Goal: Task Accomplishment & Management: Complete application form

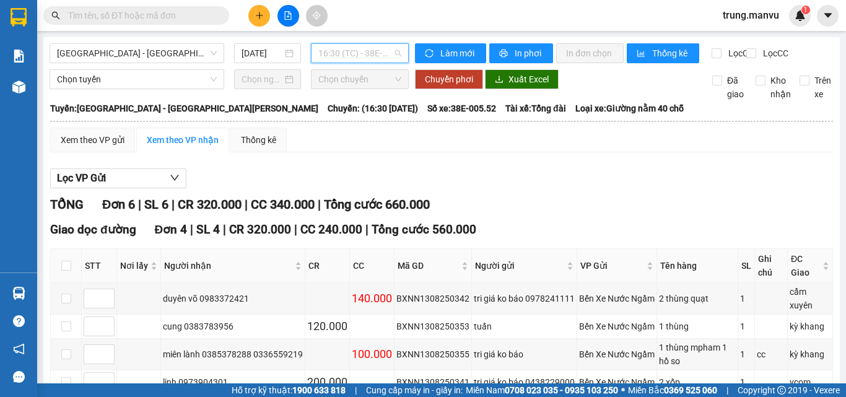
click at [387, 54] on span "16:30 (TC) - 38E-005.52" at bounding box center [359, 53] width 83 height 19
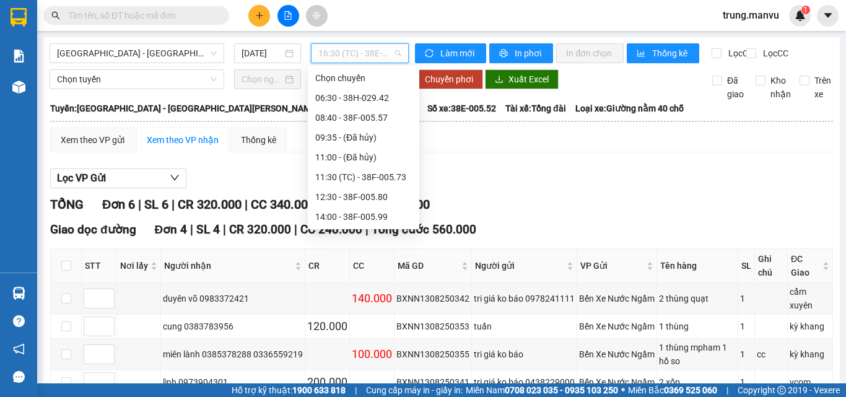
click at [373, 309] on div "18:30 - 38E-005.22" at bounding box center [363, 316] width 97 height 14
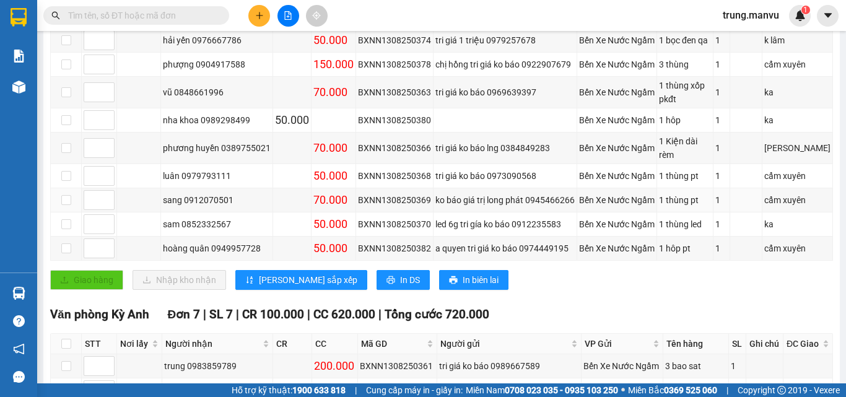
scroll to position [316, 0]
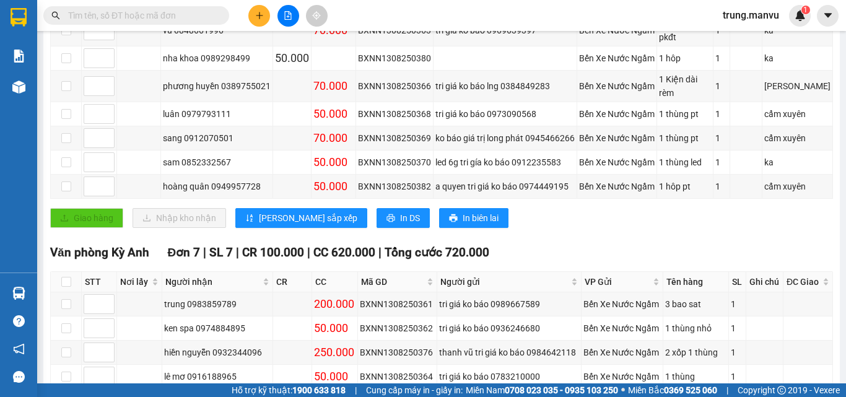
click at [175, 19] on input "text" at bounding box center [141, 16] width 146 height 14
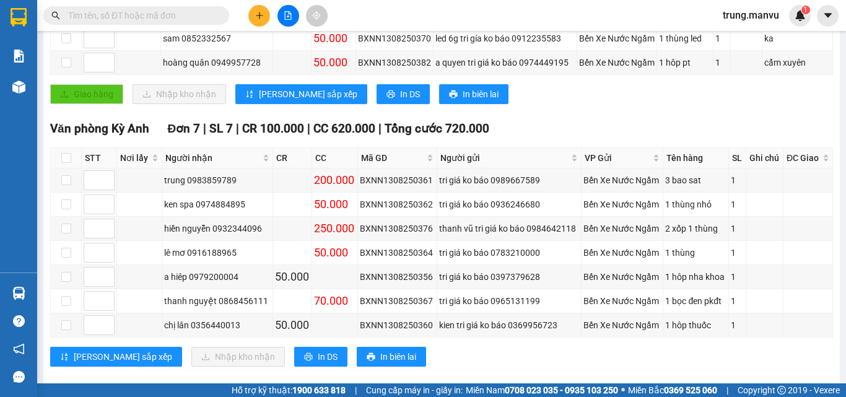
click at [114, 11] on input "text" at bounding box center [141, 16] width 146 height 14
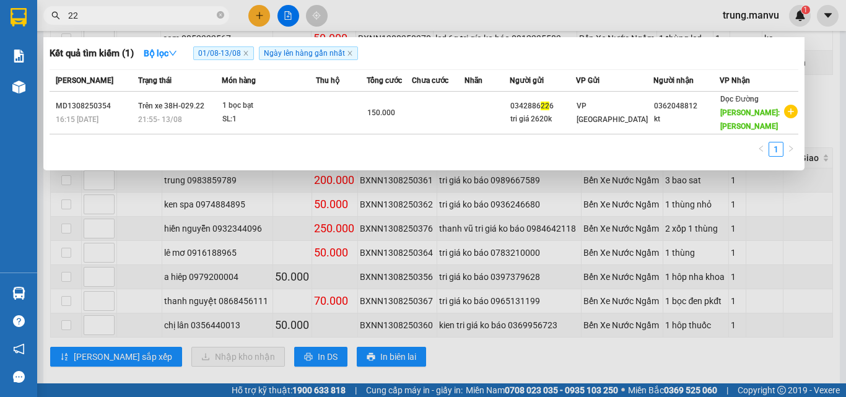
type input "229"
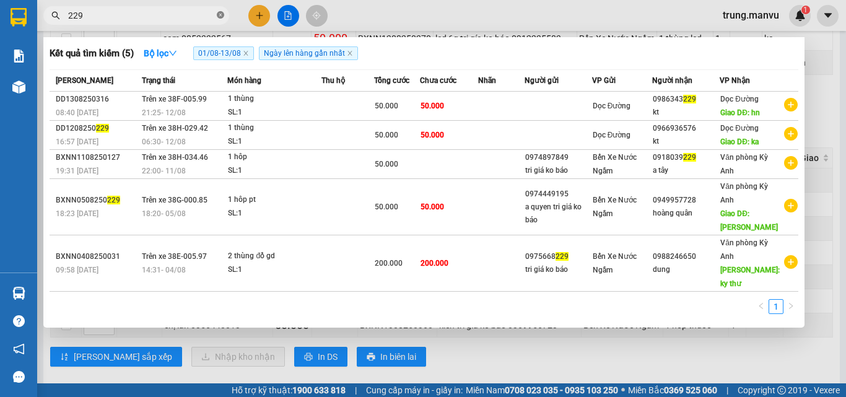
click at [222, 13] on icon "close-circle" at bounding box center [220, 14] width 7 height 7
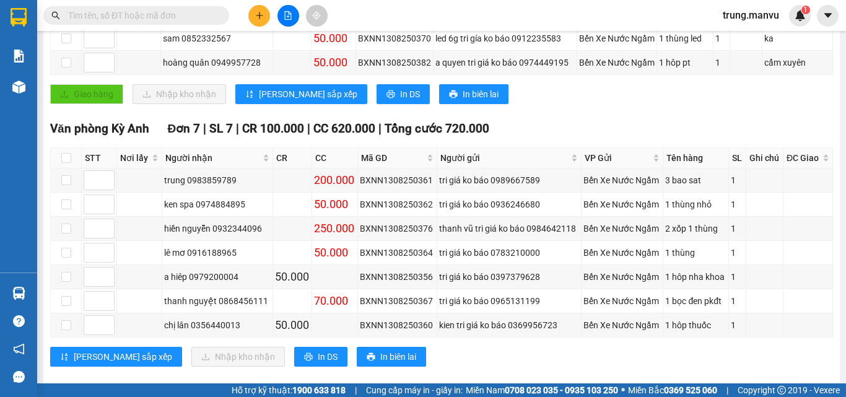
click at [101, 16] on input "text" at bounding box center [141, 16] width 146 height 14
click at [177, 13] on input "text" at bounding box center [141, 16] width 146 height 14
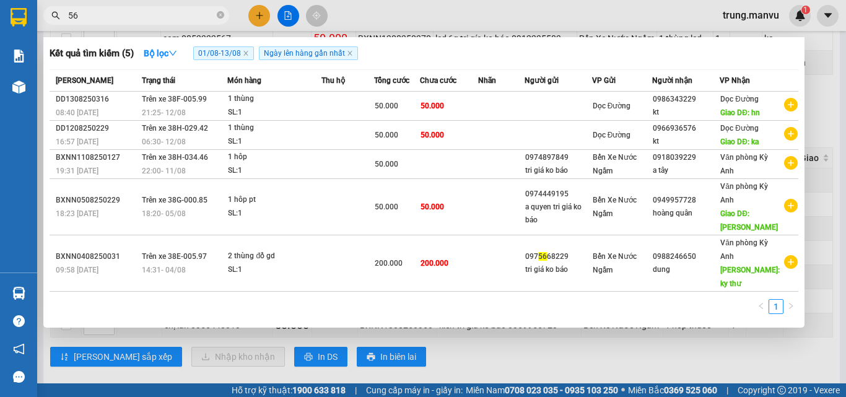
type input "568"
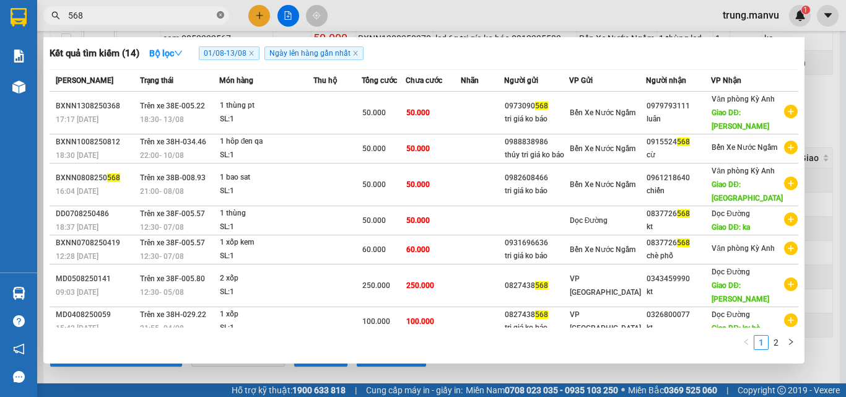
click at [222, 17] on icon "close-circle" at bounding box center [220, 14] width 7 height 7
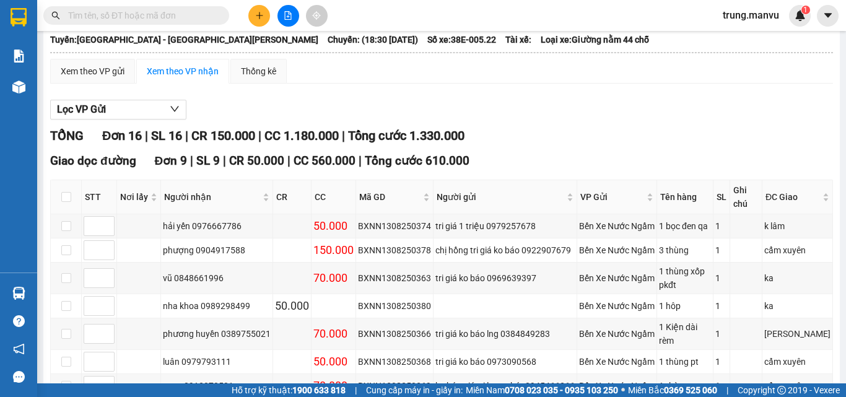
scroll to position [0, 0]
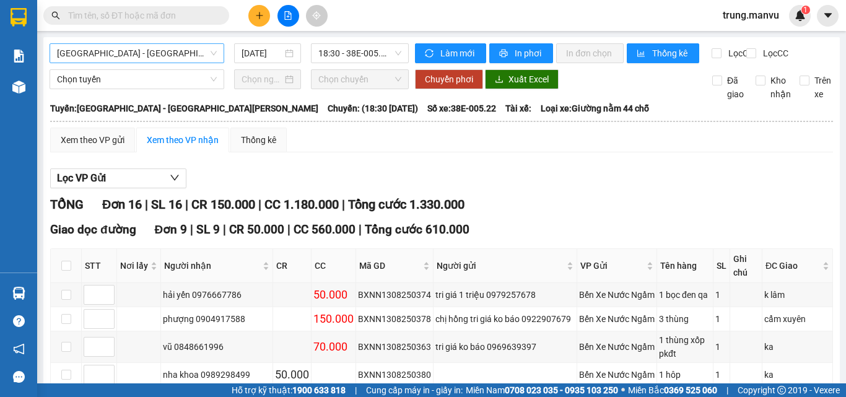
click at [144, 60] on span "Hà Nội - Kỳ Anh" at bounding box center [137, 53] width 160 height 19
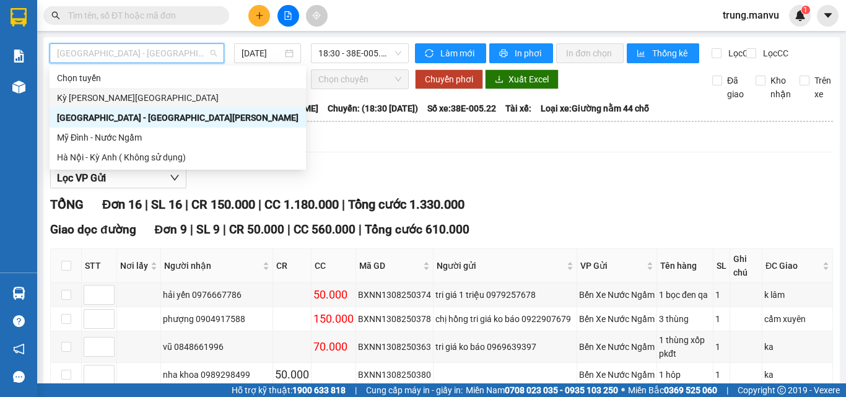
click at [110, 101] on div "Kỳ Anh - Hà Nội" at bounding box center [178, 98] width 242 height 14
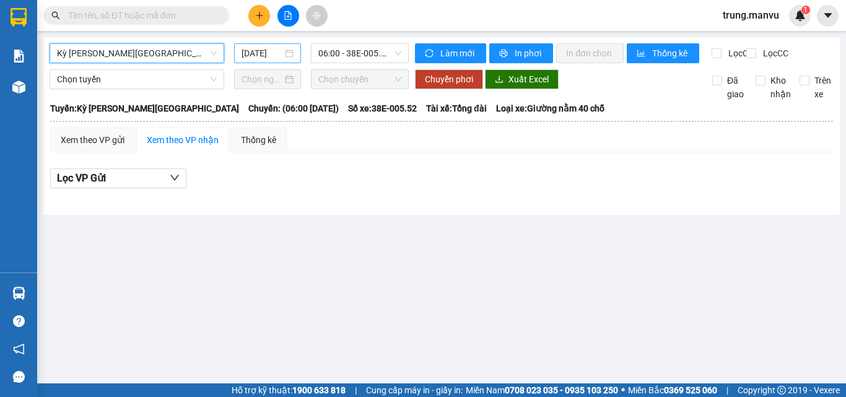
click at [248, 56] on input "14/08/2025" at bounding box center [262, 53] width 41 height 14
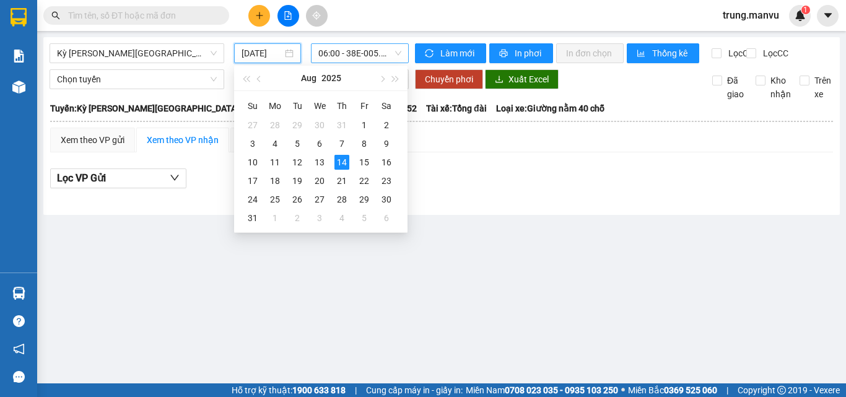
click at [359, 47] on span "06:00 - 38E-005.52" at bounding box center [359, 53] width 83 height 19
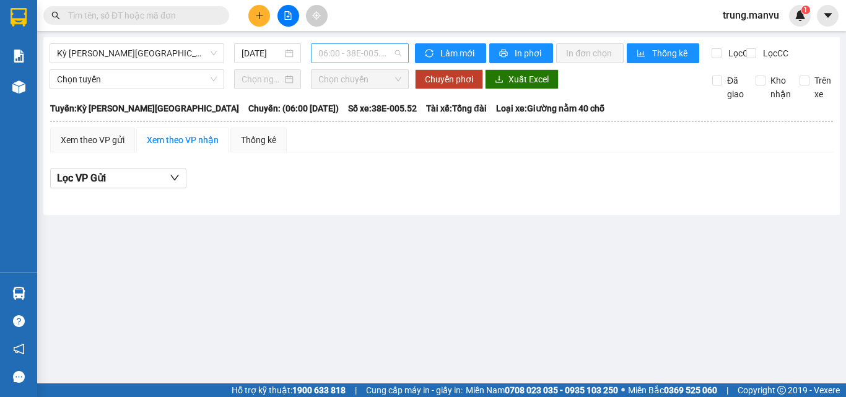
scroll to position [20, 0]
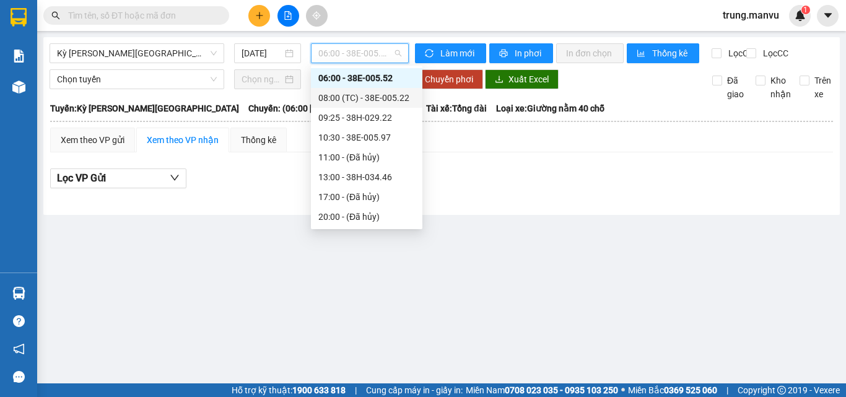
click at [360, 96] on div "08:00 (TC) - 38E-005.22" at bounding box center [366, 98] width 97 height 14
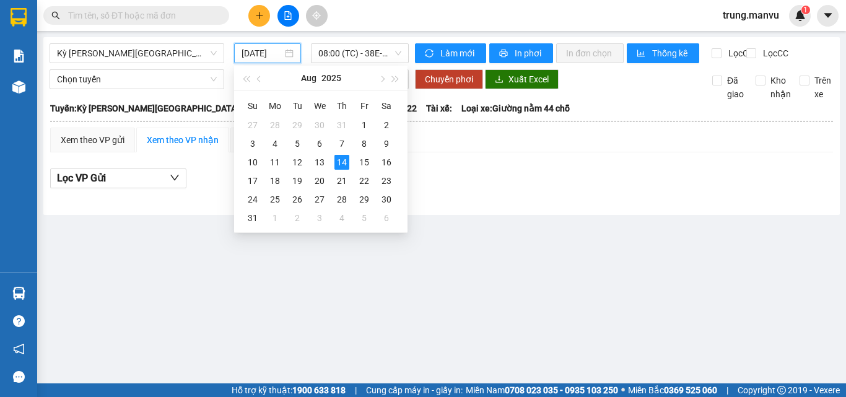
click at [272, 54] on input "14/08/2025" at bounding box center [262, 53] width 41 height 14
click at [317, 159] on div "13" at bounding box center [319, 162] width 15 height 15
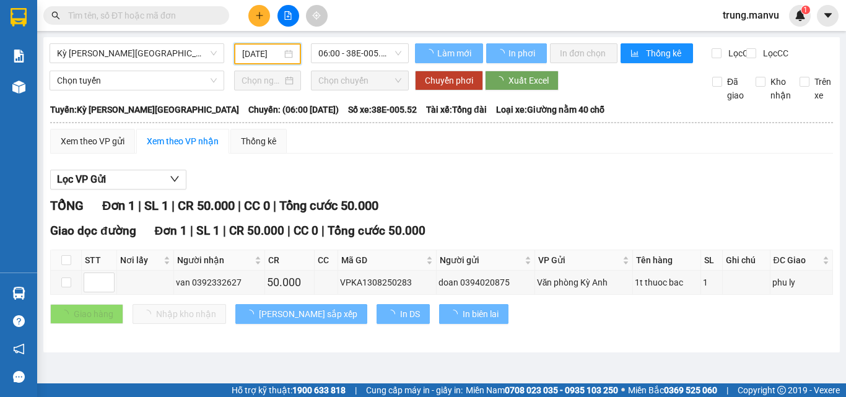
click at [270, 55] on input "13/08/2025" at bounding box center [262, 54] width 40 height 14
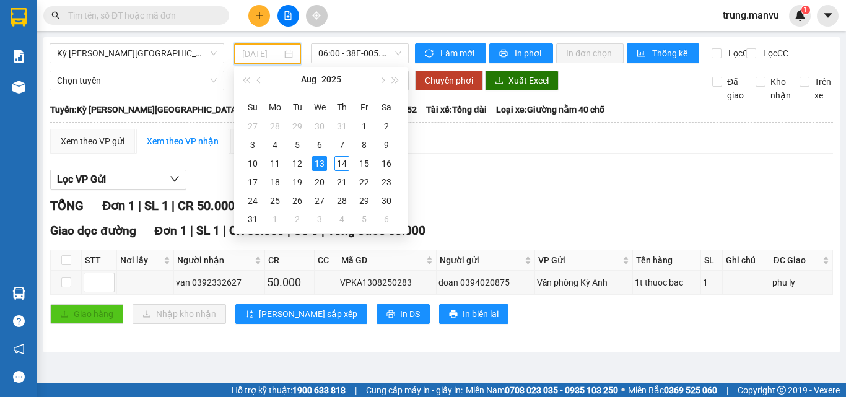
type input "13/08/2025"
click at [366, 57] on span "06:00 - 38E-005.52" at bounding box center [359, 53] width 83 height 19
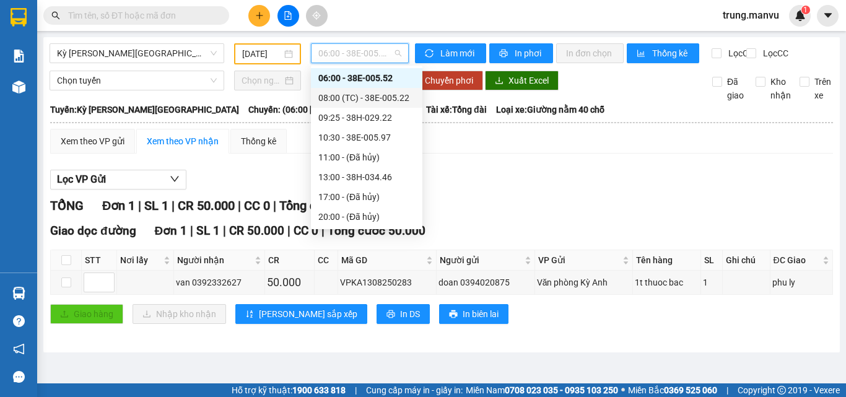
click at [389, 95] on div "08:00 (TC) - 38E-005.22" at bounding box center [366, 98] width 97 height 14
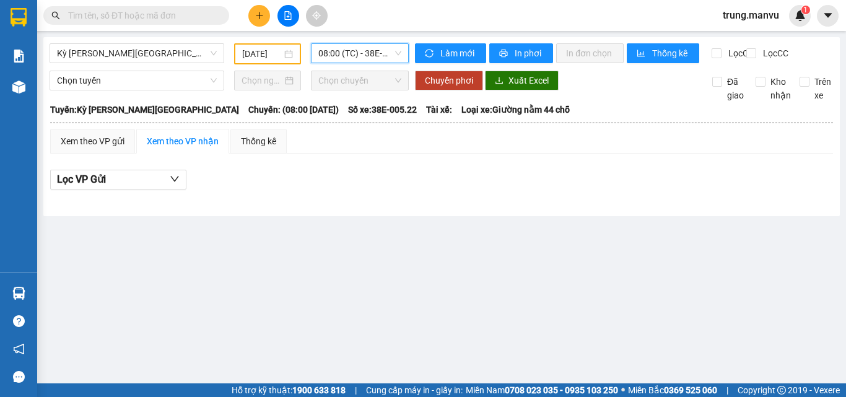
click at [359, 45] on span "08:00 (TC) - 38E-005.22" at bounding box center [359, 53] width 83 height 19
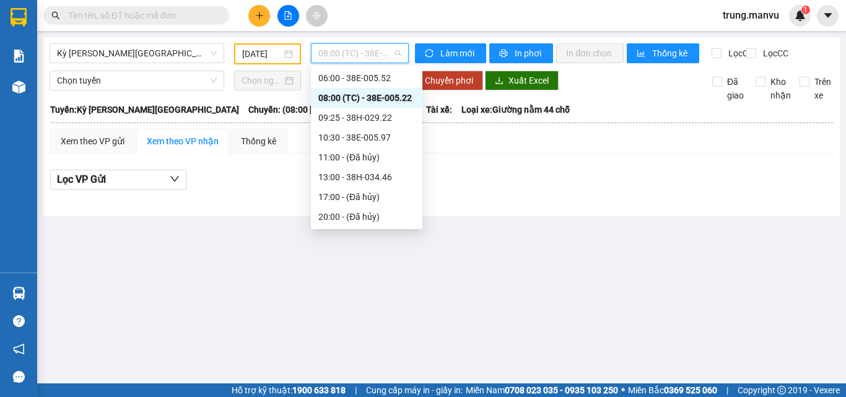
click at [373, 94] on div "08:00 (TC) - 38E-005.22" at bounding box center [366, 98] width 97 height 14
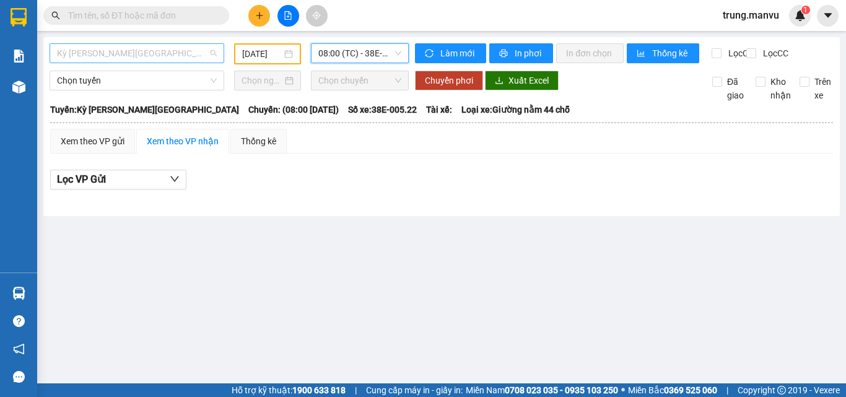
click at [176, 53] on span "Kỳ Anh - Hà Nội" at bounding box center [137, 53] width 160 height 19
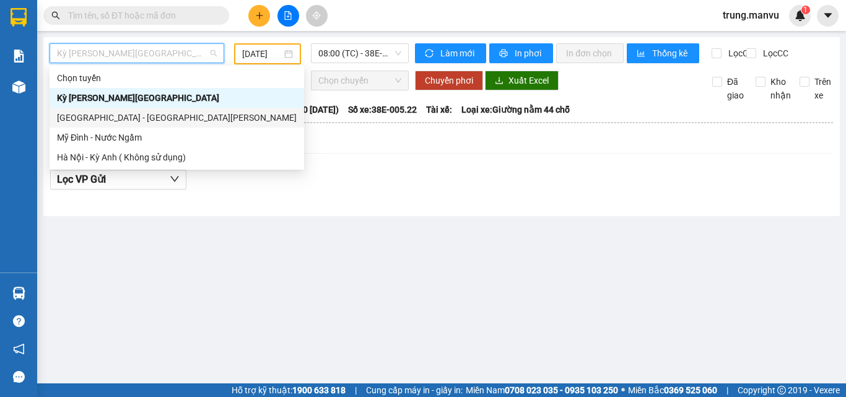
click at [105, 114] on div "Hà Nội - Kỳ Anh" at bounding box center [177, 118] width 240 height 14
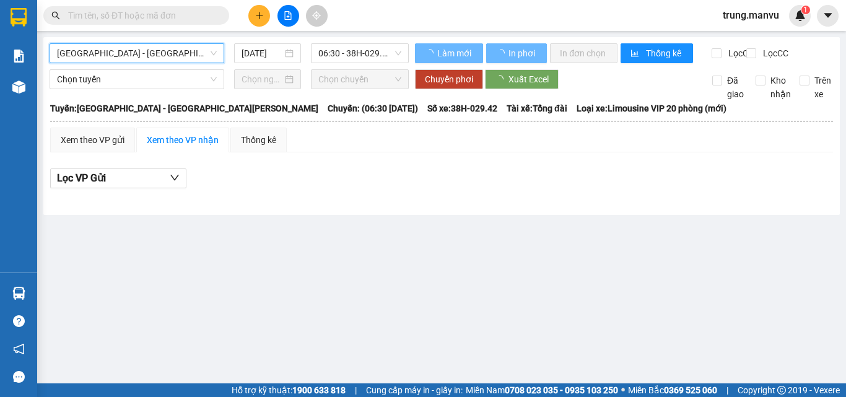
drag, startPoint x: 264, startPoint y: 51, endPoint x: 273, endPoint y: 134, distance: 83.4
click at [263, 53] on input "14/08/2025" at bounding box center [262, 53] width 41 height 14
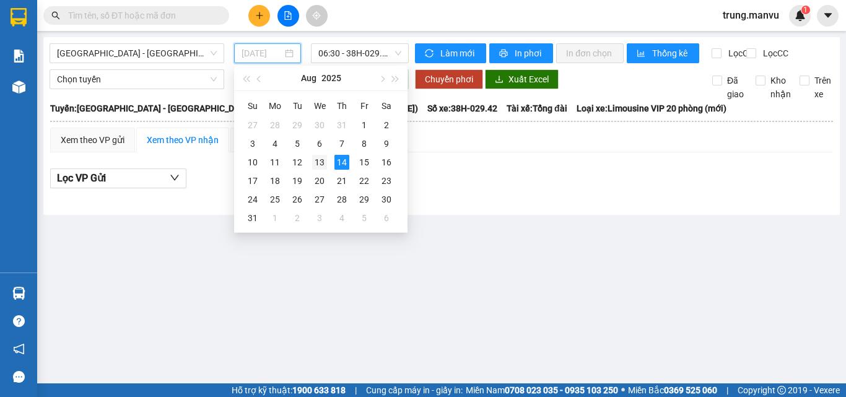
click at [325, 163] on div "13" at bounding box center [319, 162] width 15 height 15
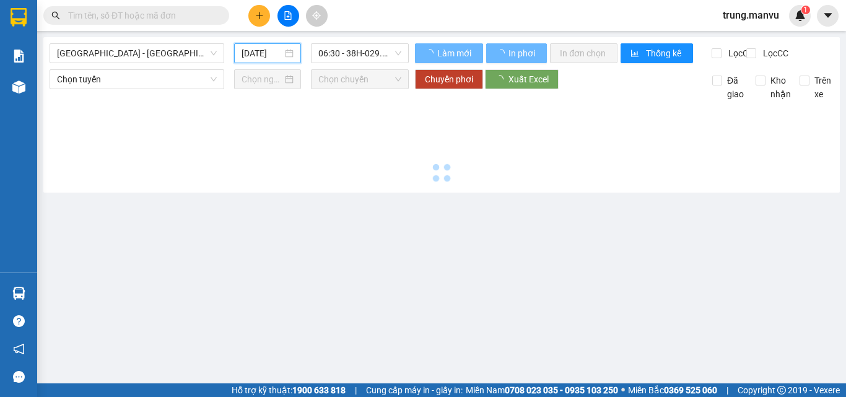
type input "13/08/2025"
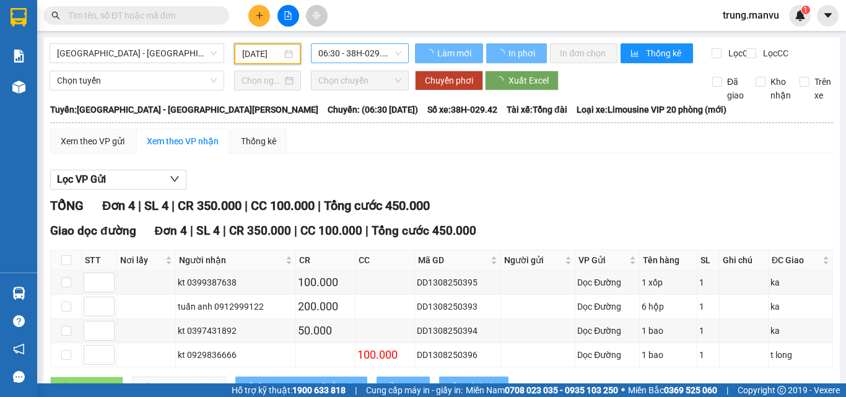
click at [368, 53] on span "06:30 - 38H-029.42" at bounding box center [359, 53] width 83 height 19
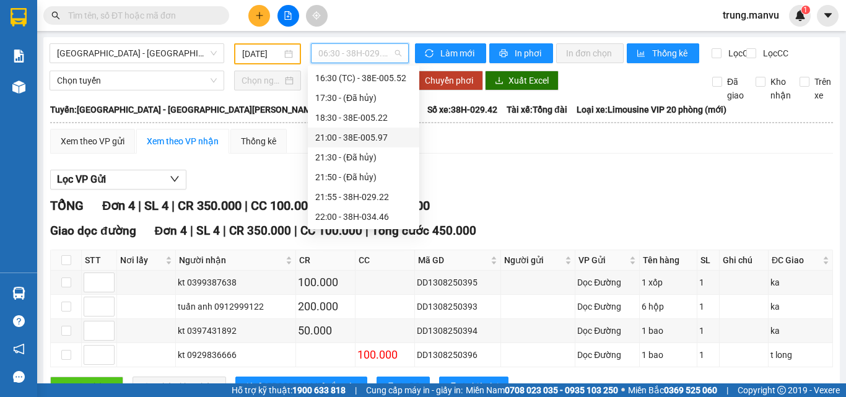
scroll to position [136, 0]
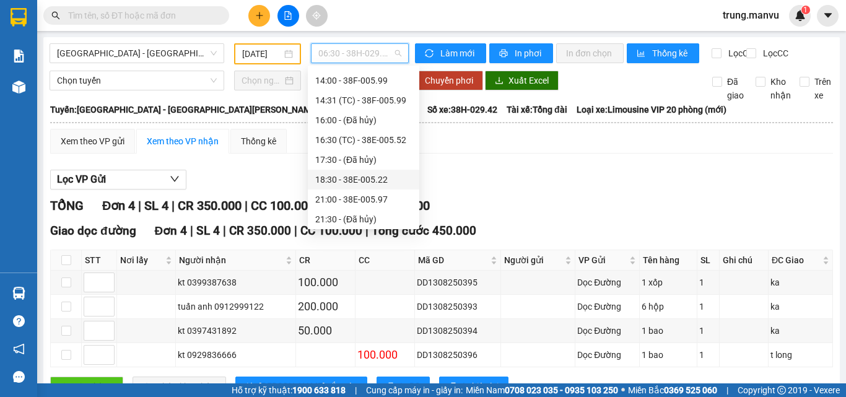
click at [385, 176] on div "18:30 - 38E-005.22" at bounding box center [363, 180] width 97 height 14
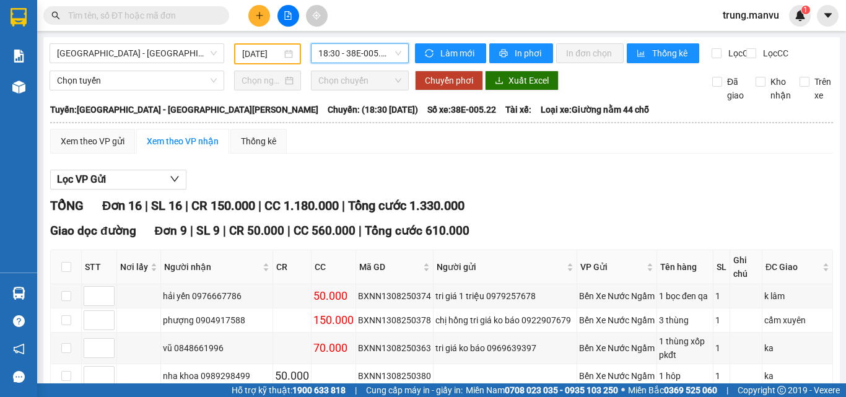
scroll to position [248, 0]
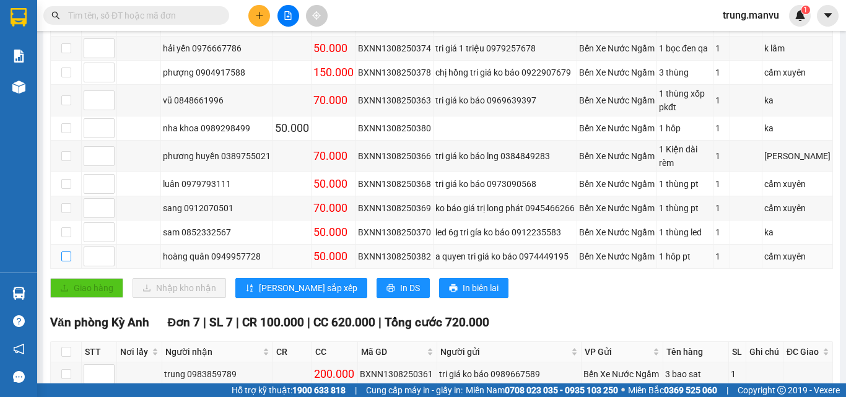
click at [66, 251] on input "checkbox" at bounding box center [66, 256] width 10 height 10
checkbox input "true"
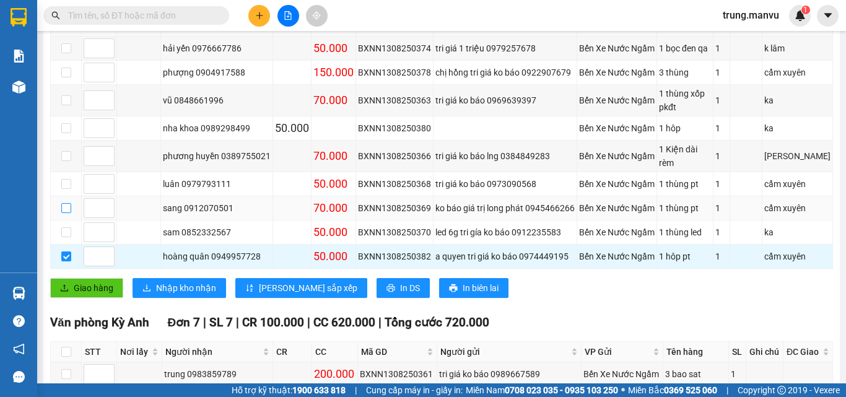
click at [68, 203] on input "checkbox" at bounding box center [66, 208] width 10 height 10
checkbox input "true"
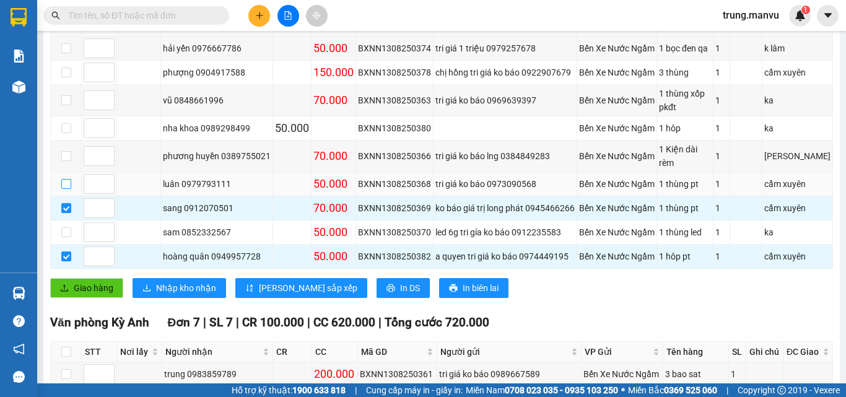
click at [65, 179] on input "checkbox" at bounding box center [66, 184] width 10 height 10
checkbox input "true"
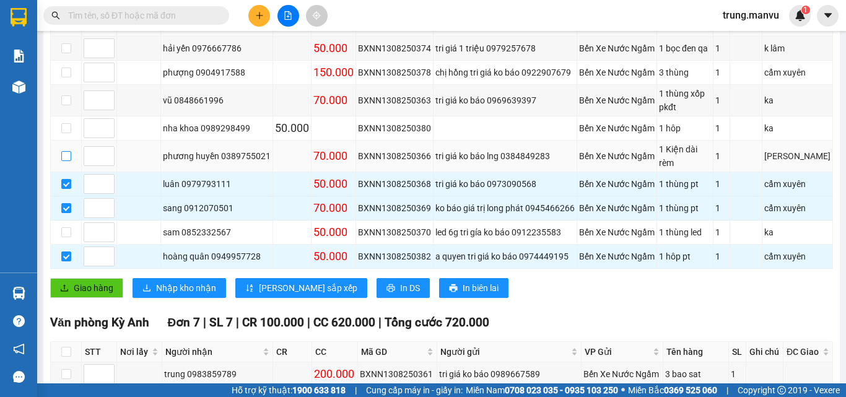
click at [68, 151] on input "checkbox" at bounding box center [66, 156] width 10 height 10
checkbox input "true"
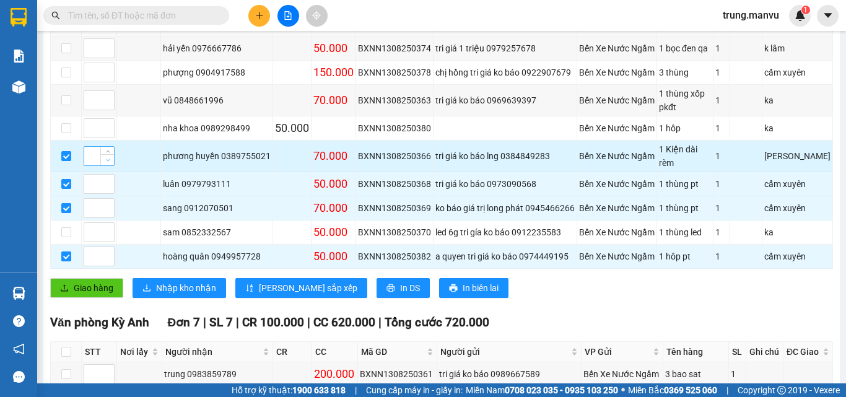
scroll to position [186, 0]
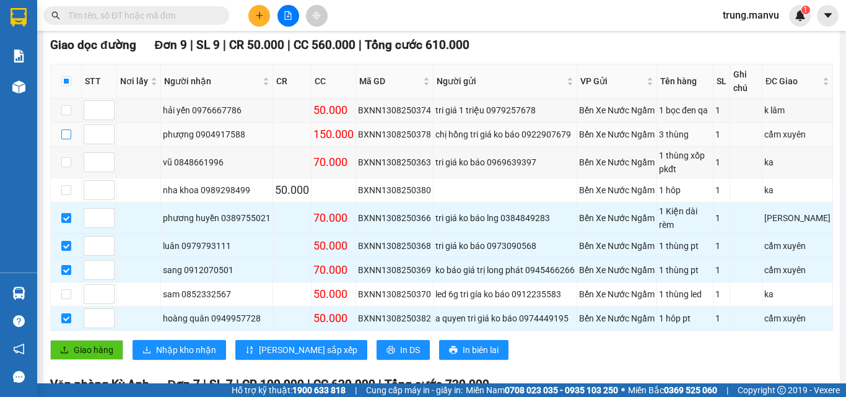
click at [66, 134] on input "checkbox" at bounding box center [66, 134] width 10 height 10
checkbox input "true"
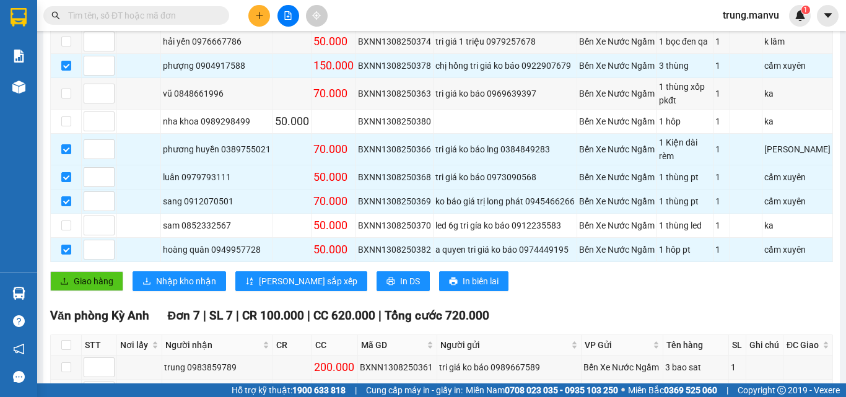
scroll to position [193, 0]
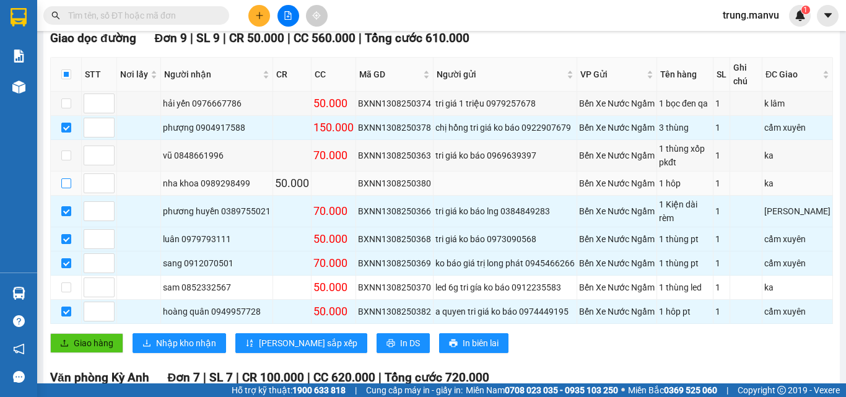
click at [67, 178] on input "checkbox" at bounding box center [66, 183] width 10 height 10
checkbox input "true"
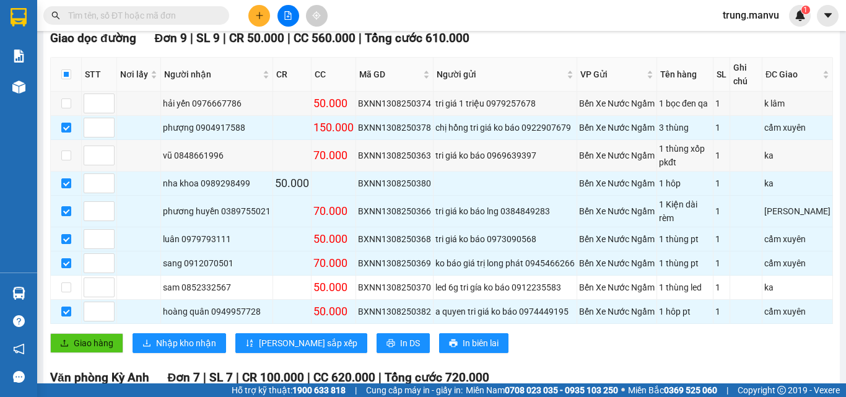
scroll to position [0, 0]
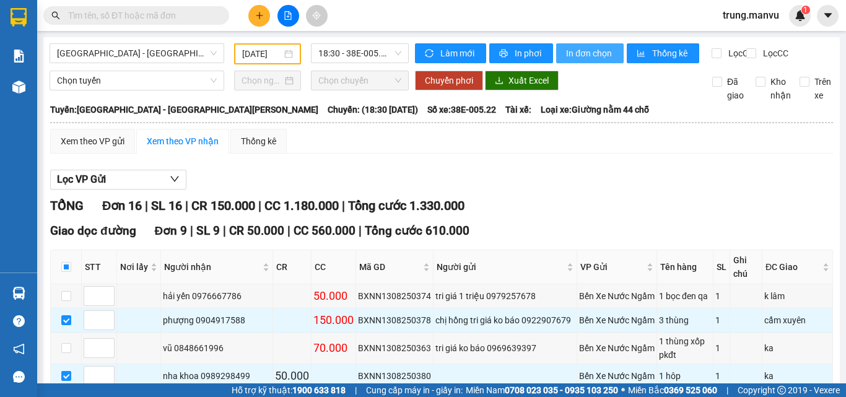
click at [588, 48] on span "In đơn chọn" at bounding box center [590, 53] width 48 height 14
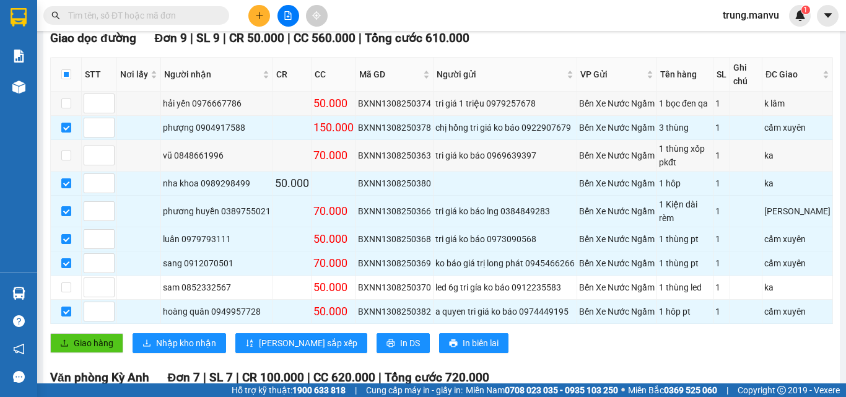
scroll to position [7, 0]
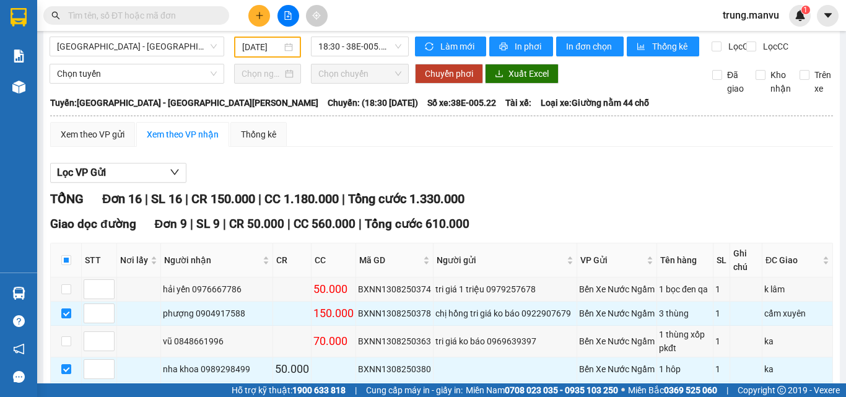
click at [129, 13] on input "text" at bounding box center [141, 16] width 146 height 14
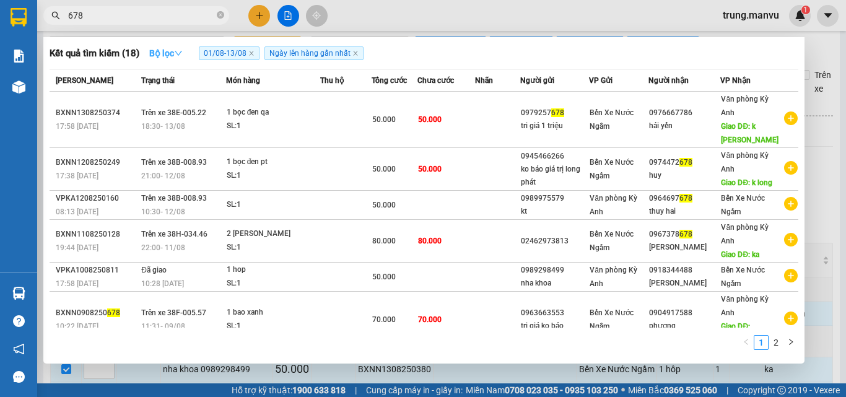
type input "678"
click at [162, 53] on strong "Bộ lọc" at bounding box center [165, 53] width 33 height 10
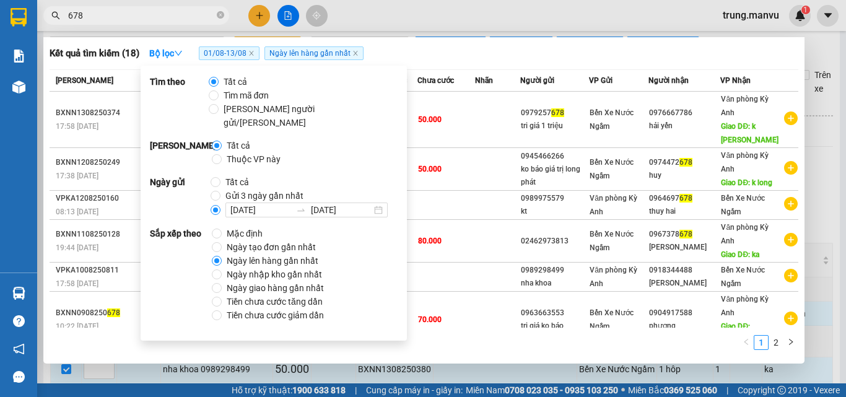
click at [220, 189] on span "Gửi 3 ngày gần nhất" at bounding box center [264, 196] width 88 height 14
click at [220, 191] on input "Gửi 3 ngày gần nhất" at bounding box center [216, 196] width 10 height 10
radio input "true"
radio input "false"
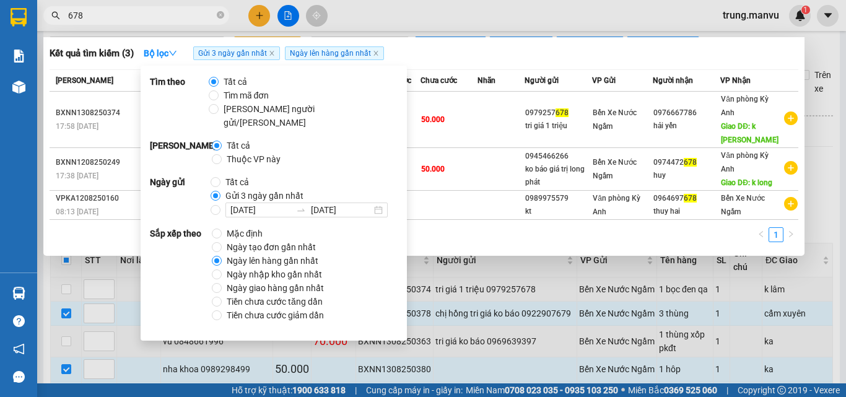
click at [500, 241] on div "1" at bounding box center [424, 238] width 749 height 22
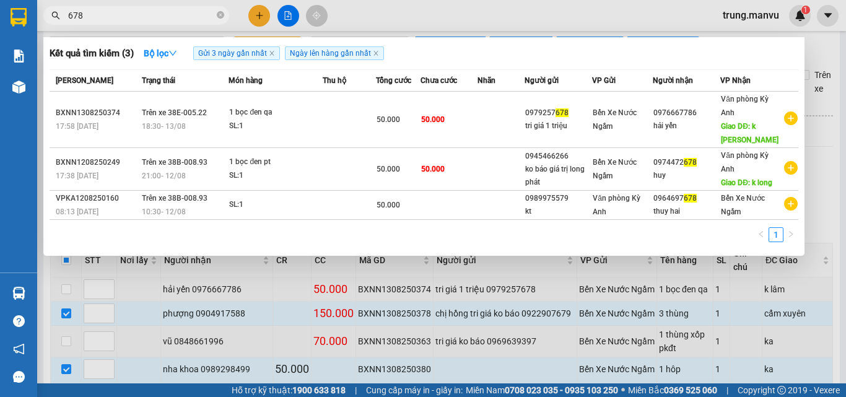
click at [189, 3] on div at bounding box center [423, 198] width 846 height 397
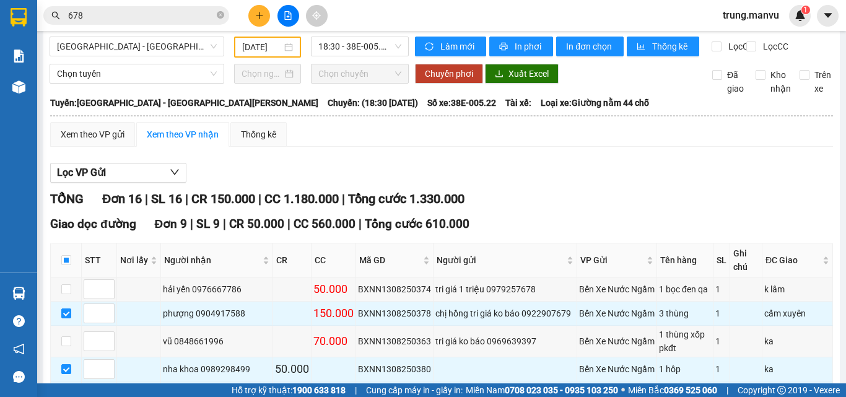
click at [188, 7] on span "678" at bounding box center [136, 15] width 186 height 19
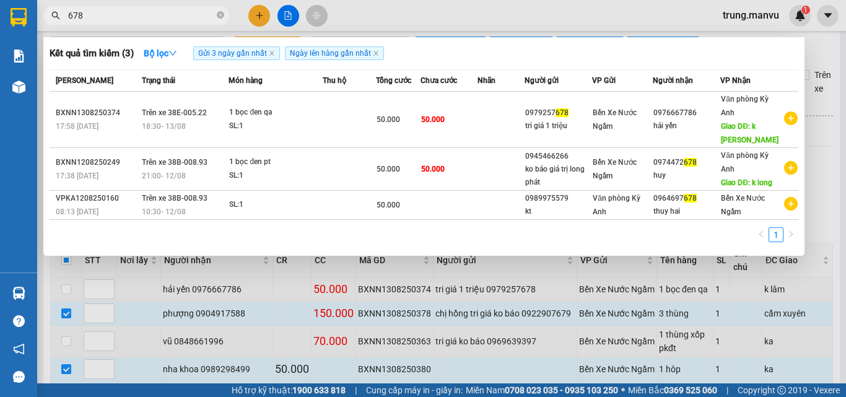
click at [187, 10] on input "678" at bounding box center [141, 16] width 146 height 14
type input "801"
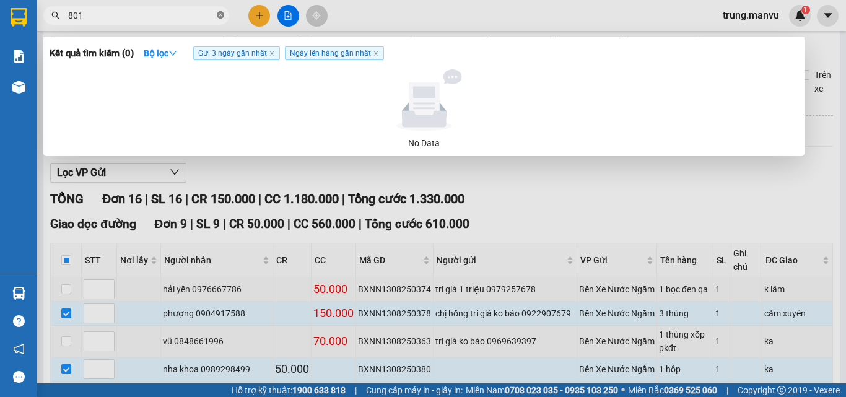
click at [219, 14] on icon "close-circle" at bounding box center [220, 14] width 7 height 7
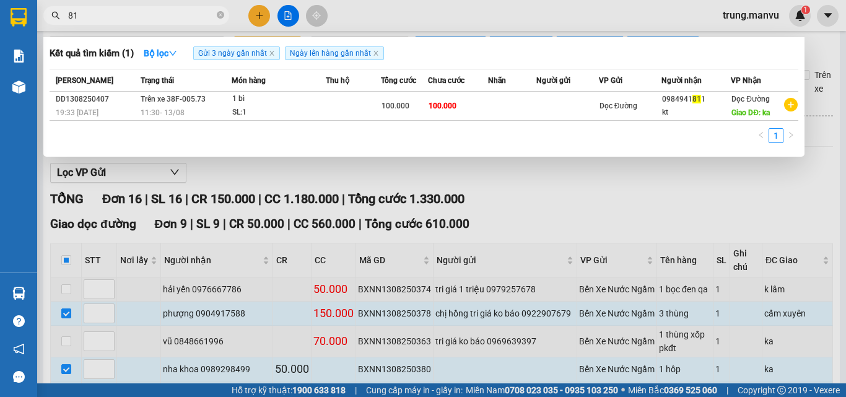
type input "8"
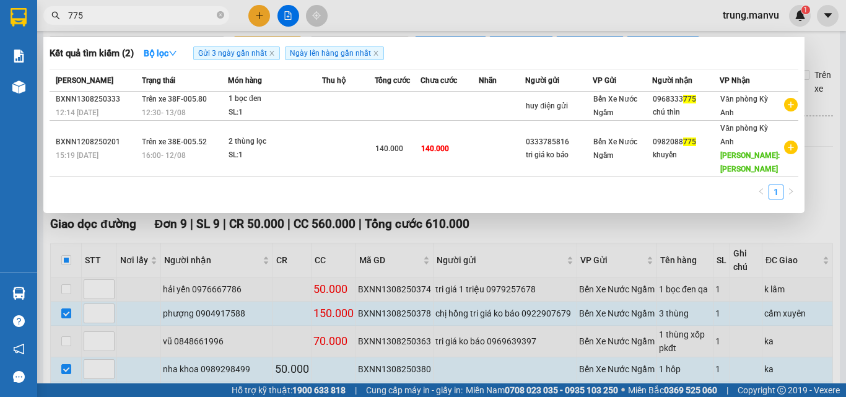
type input "775"
click at [414, 5] on div at bounding box center [423, 198] width 846 height 397
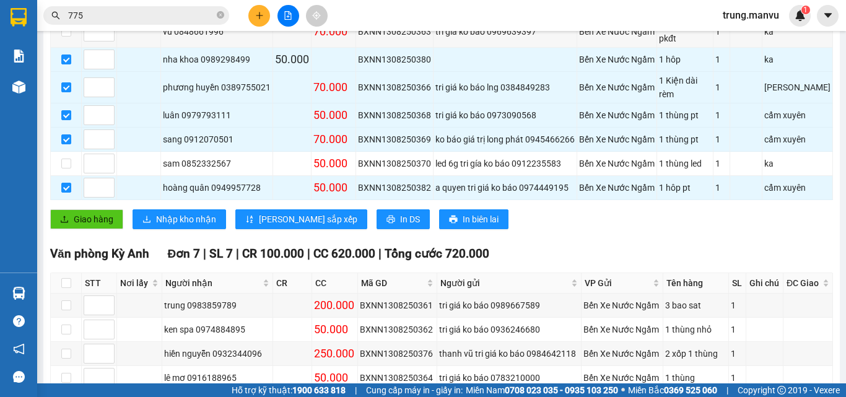
scroll to position [378, 0]
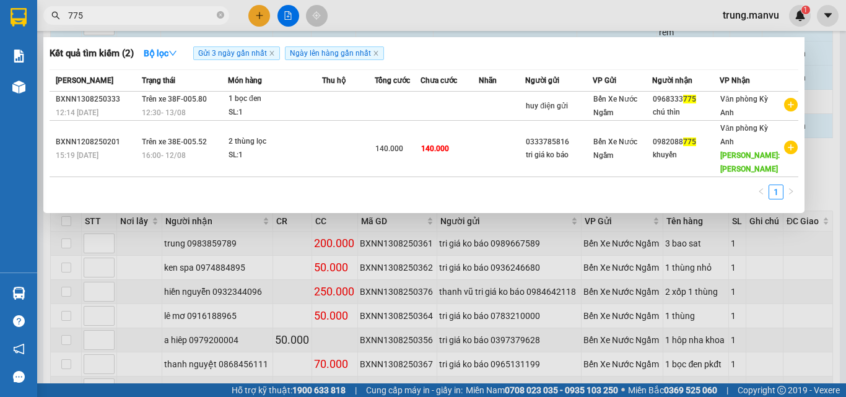
click at [175, 19] on input "775" at bounding box center [141, 16] width 146 height 14
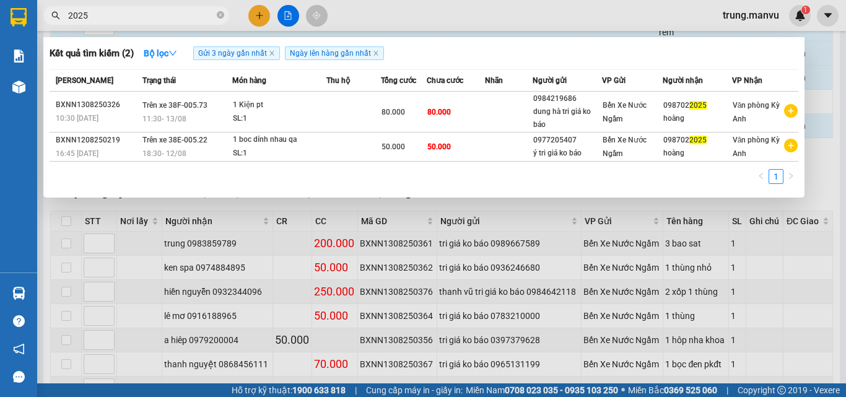
type input "2025"
click at [216, 17] on span "2025" at bounding box center [136, 15] width 186 height 19
click at [218, 17] on icon "close-circle" at bounding box center [220, 14] width 7 height 7
type input "779"
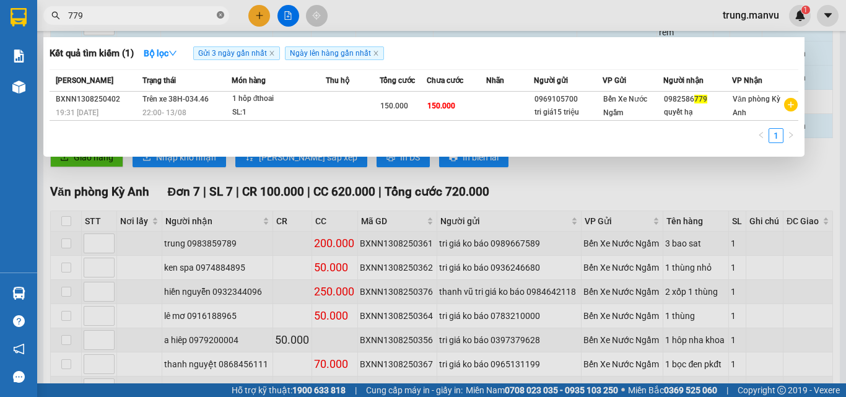
click at [217, 15] on icon "close-circle" at bounding box center [220, 14] width 7 height 7
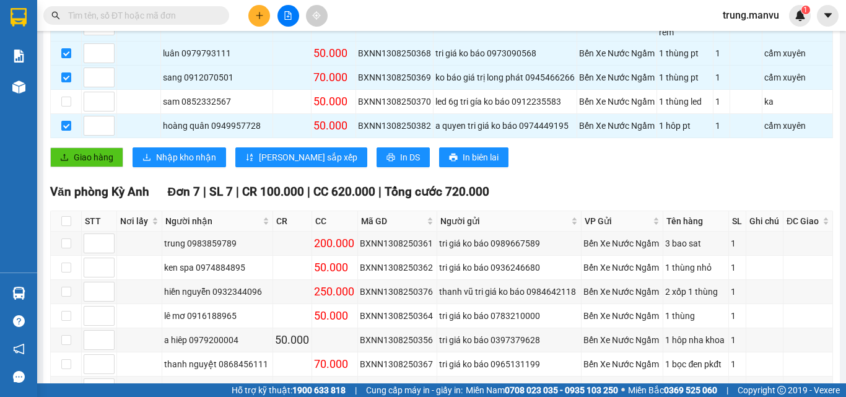
click at [198, 17] on input "text" at bounding box center [141, 16] width 146 height 14
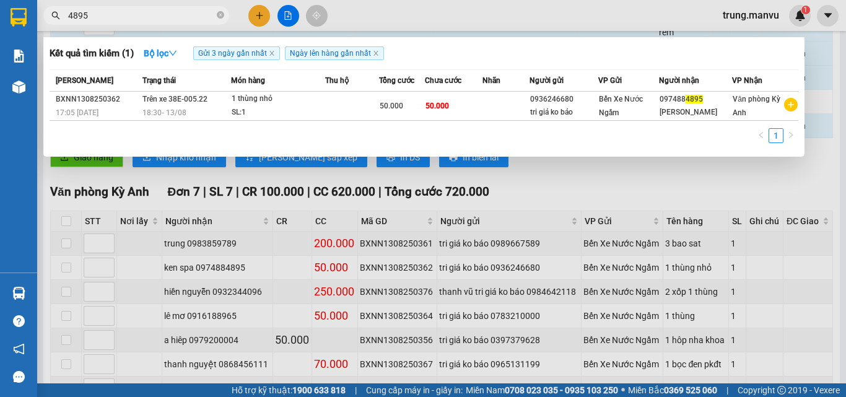
click at [552, 177] on div at bounding box center [423, 198] width 846 height 397
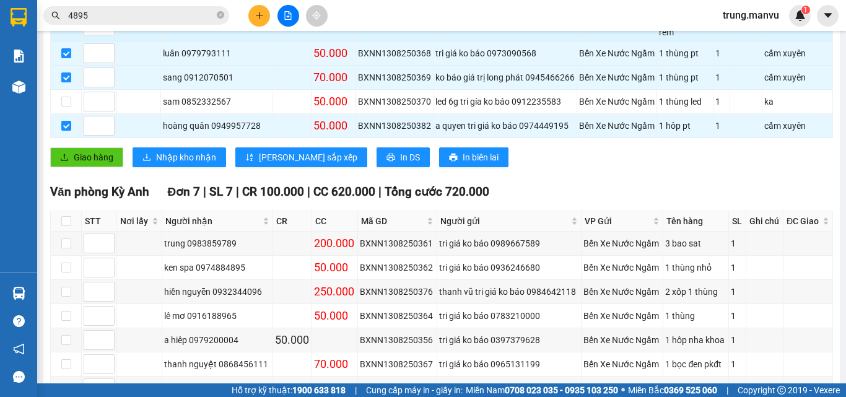
scroll to position [255, 0]
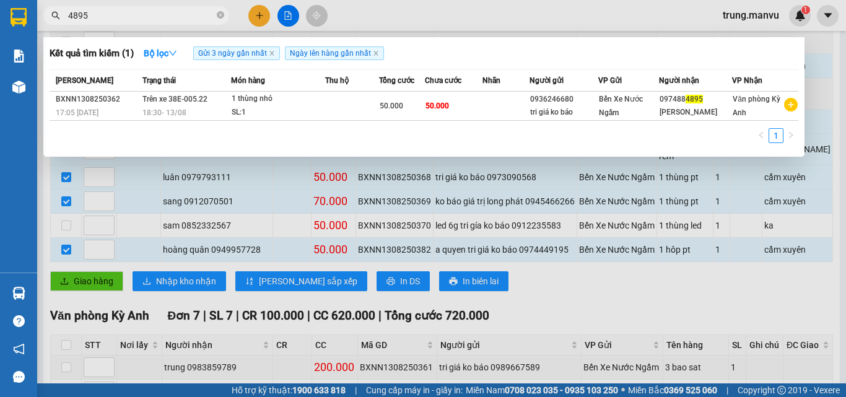
click at [149, 20] on input "4895" at bounding box center [141, 16] width 146 height 14
type input "4896"
click at [219, 17] on icon "close-circle" at bounding box center [220, 14] width 7 height 7
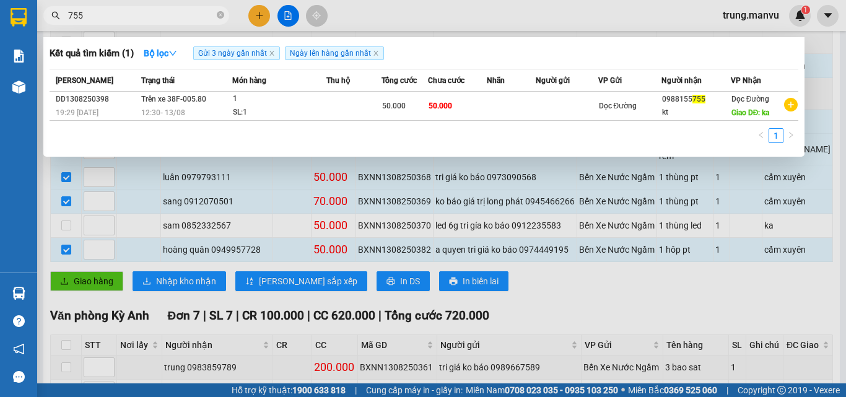
type input "755"
click at [714, 300] on div at bounding box center [423, 198] width 846 height 397
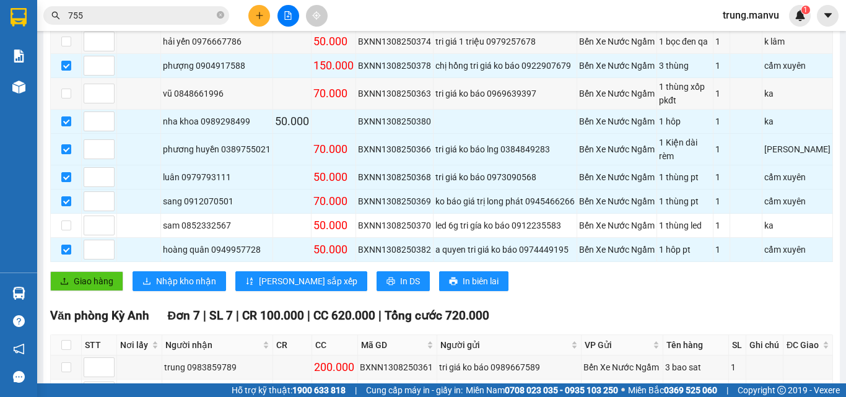
click at [113, 15] on input "755" at bounding box center [141, 16] width 146 height 14
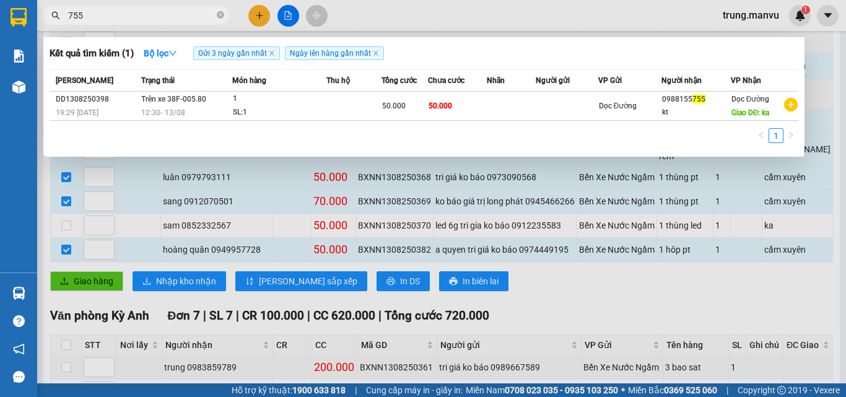
click at [113, 15] on input "755" at bounding box center [141, 16] width 146 height 14
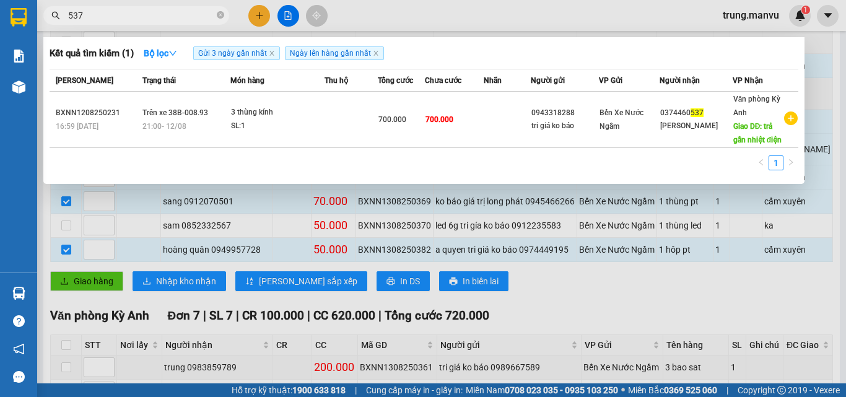
type input "537"
drag, startPoint x: 252, startPoint y: 294, endPoint x: 155, endPoint y: 17, distance: 293.4
click at [252, 294] on div at bounding box center [423, 198] width 846 height 397
click at [154, 22] on input "537" at bounding box center [141, 16] width 146 height 14
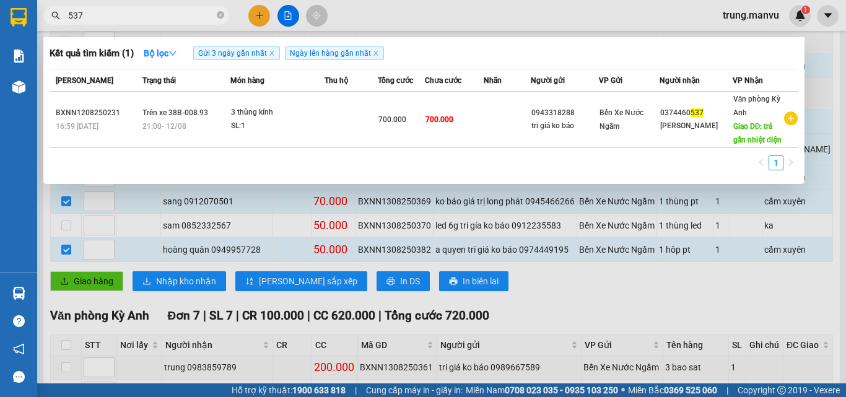
click at [155, 17] on input "537" at bounding box center [141, 16] width 146 height 14
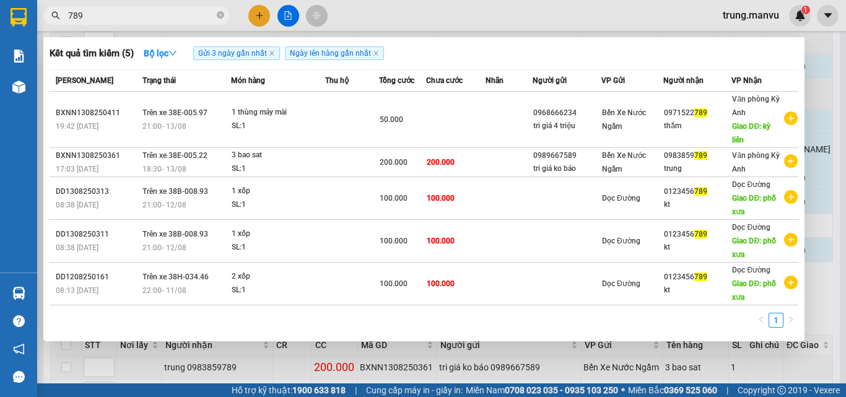
type input "789"
click at [829, 86] on div at bounding box center [423, 198] width 846 height 397
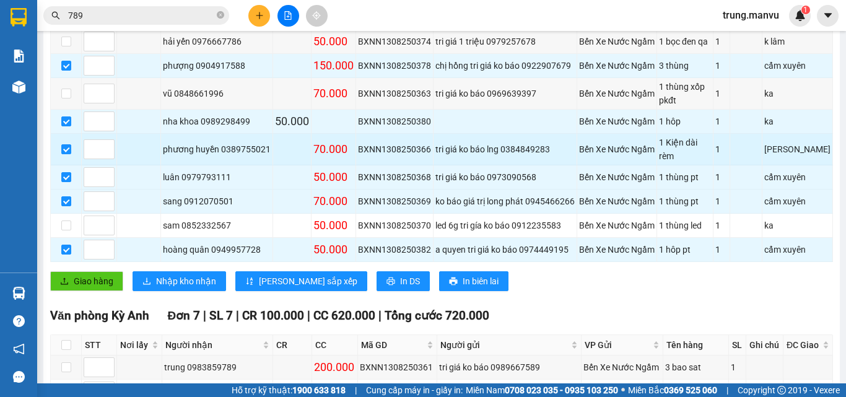
scroll to position [69, 0]
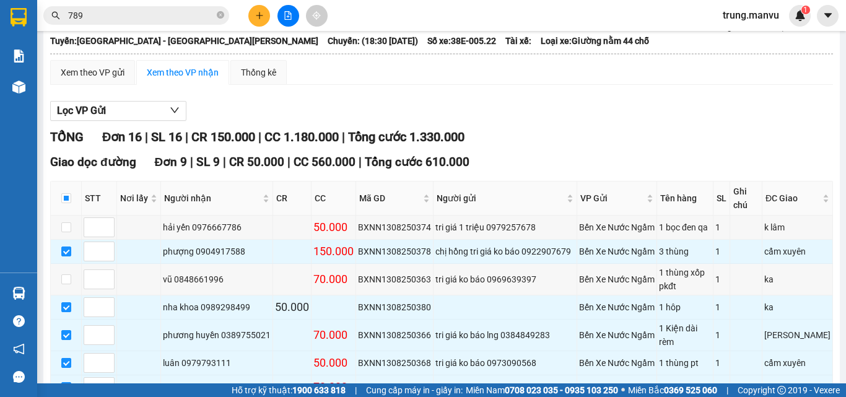
click at [171, 9] on input "789" at bounding box center [141, 16] width 146 height 14
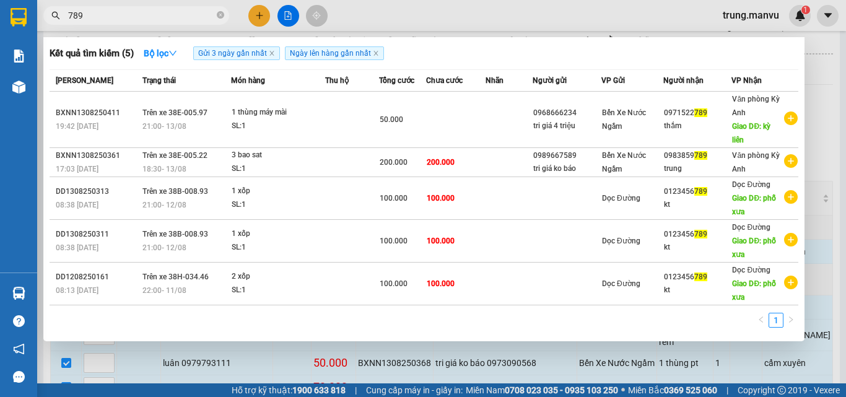
click at [828, 109] on div at bounding box center [423, 198] width 846 height 397
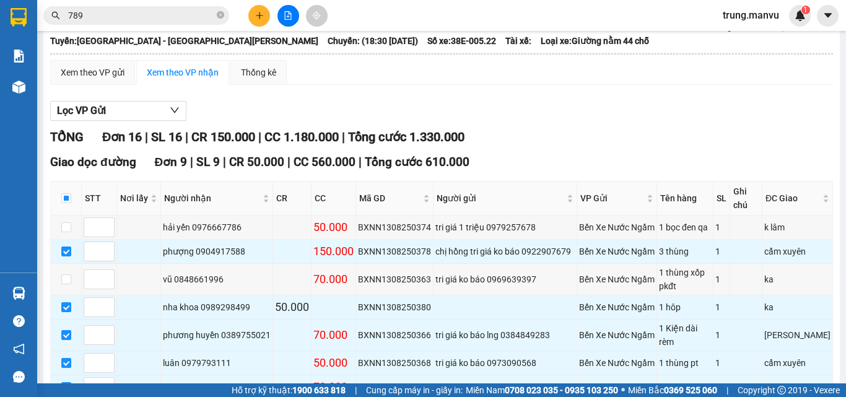
scroll to position [0, 0]
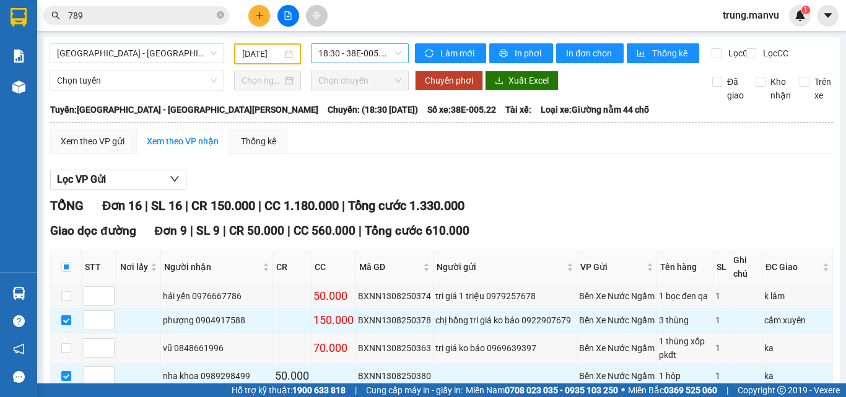
click at [355, 58] on span "18:30 - 38E-005.22" at bounding box center [359, 53] width 83 height 19
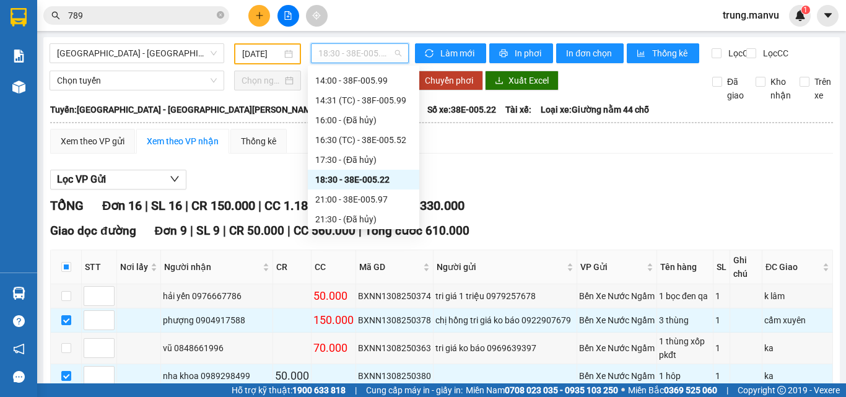
scroll to position [198, 0]
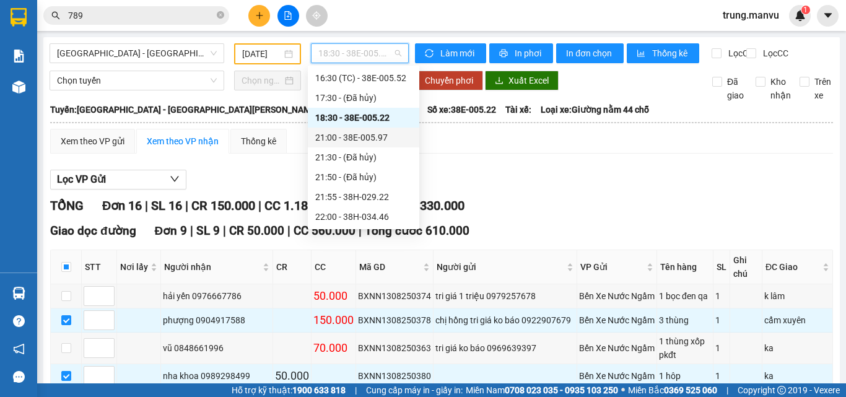
click at [391, 137] on div "21:00 - 38E-005.97" at bounding box center [363, 138] width 97 height 14
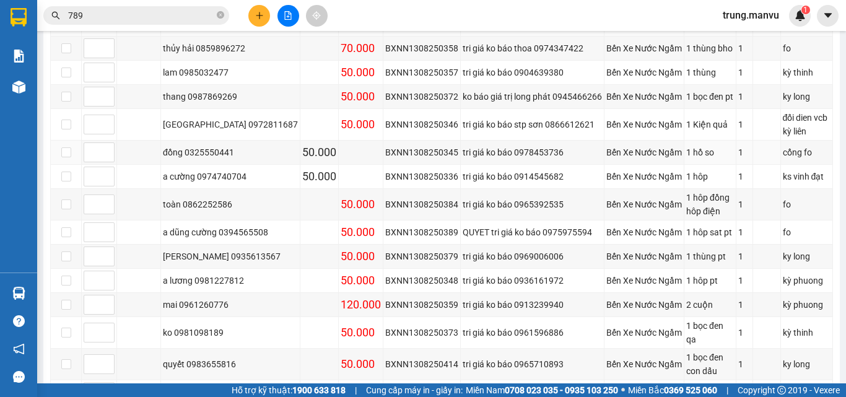
scroll to position [390, 0]
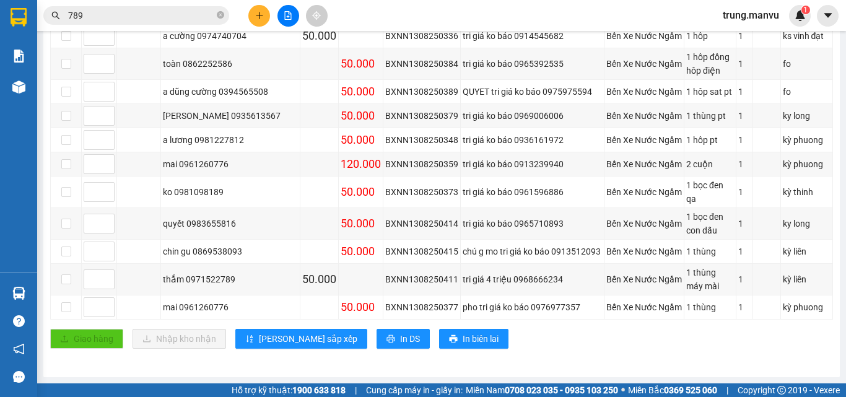
click at [120, 8] on span "789" at bounding box center [136, 15] width 186 height 19
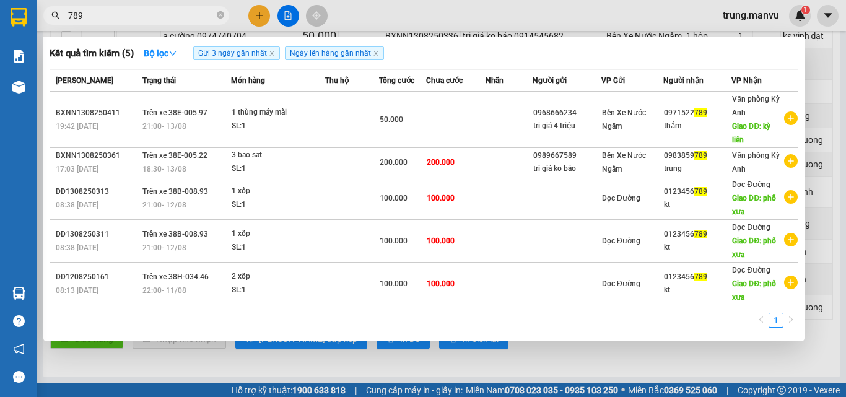
click at [120, 10] on span "789" at bounding box center [136, 15] width 186 height 19
click at [120, 10] on input "789" at bounding box center [141, 16] width 146 height 14
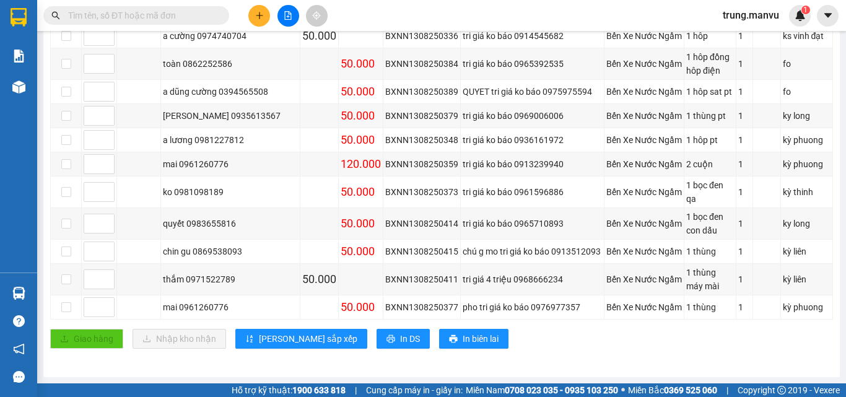
click at [150, 14] on input "text" at bounding box center [141, 16] width 146 height 14
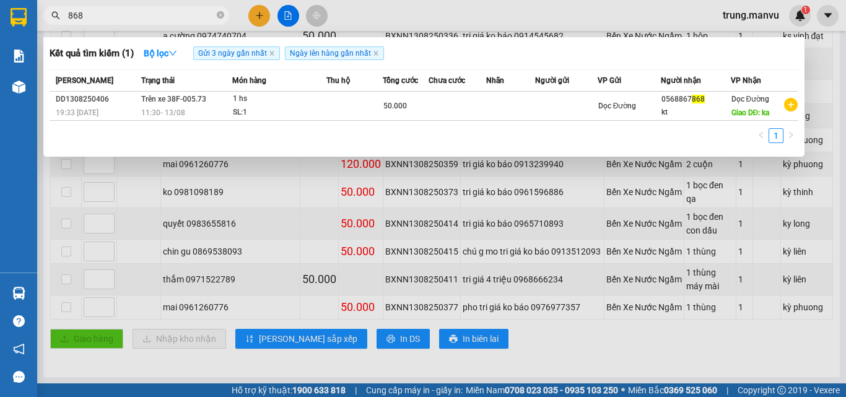
type input "868"
click at [827, 72] on div at bounding box center [423, 198] width 846 height 397
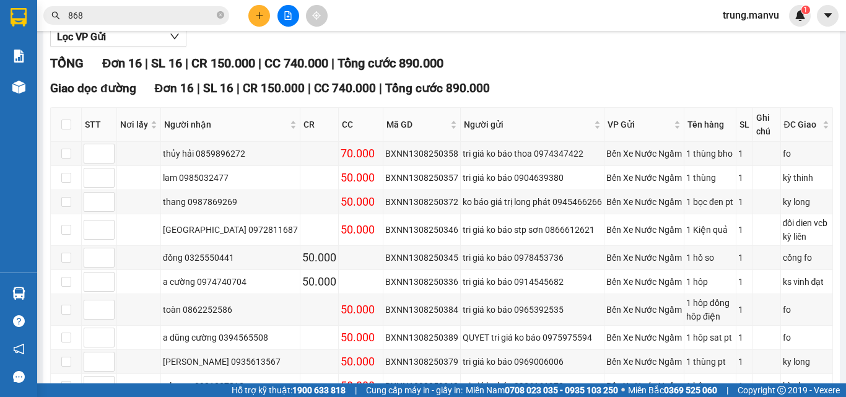
scroll to position [0, 0]
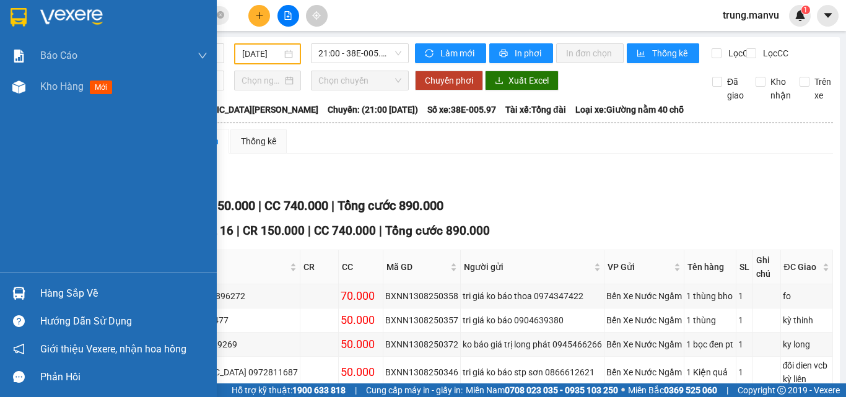
click at [13, 19] on img at bounding box center [19, 17] width 16 height 19
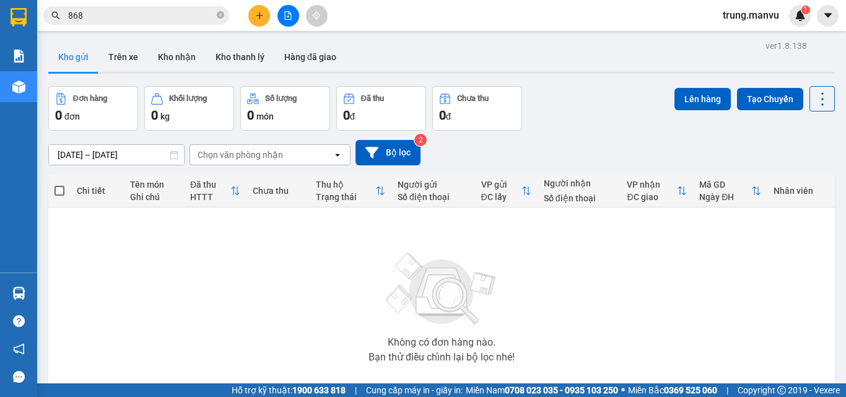
scroll to position [69, 0]
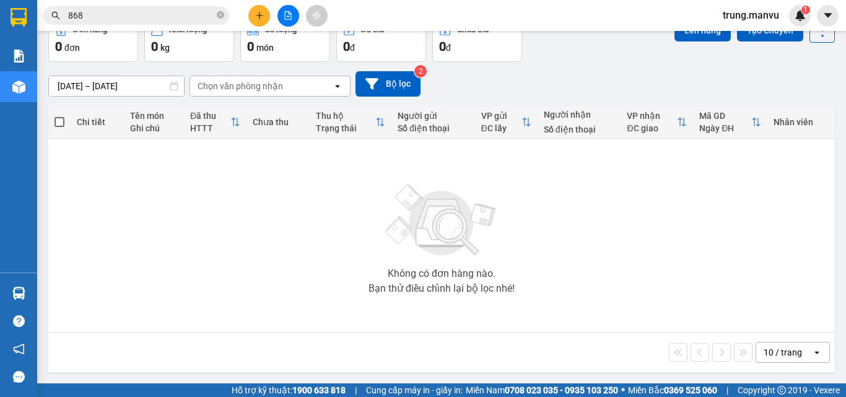
click at [90, 17] on input "868" at bounding box center [141, 16] width 146 height 14
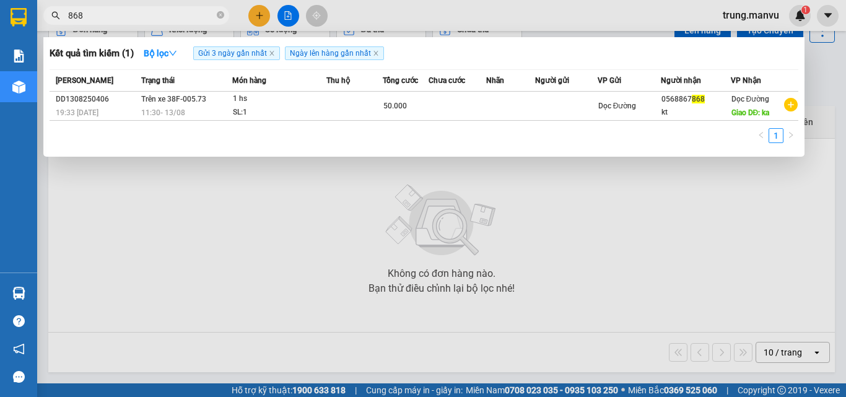
click at [90, 17] on input "868" at bounding box center [141, 16] width 146 height 14
type input "8965"
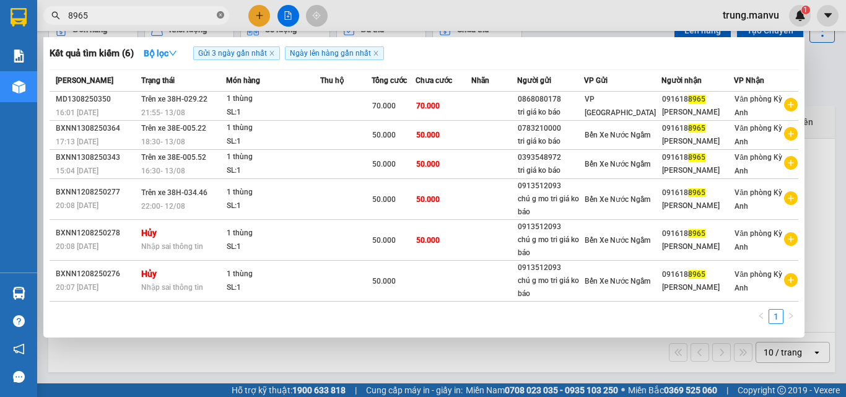
click at [222, 10] on span at bounding box center [220, 16] width 7 height 12
type input "567"
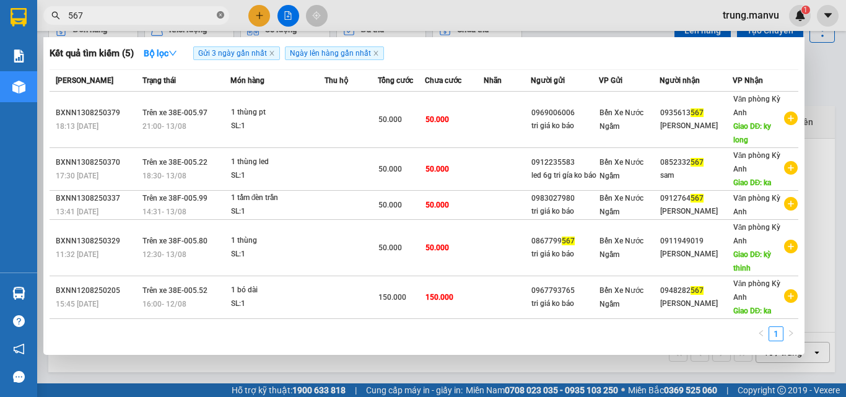
click at [218, 14] on icon "close-circle" at bounding box center [220, 14] width 7 height 7
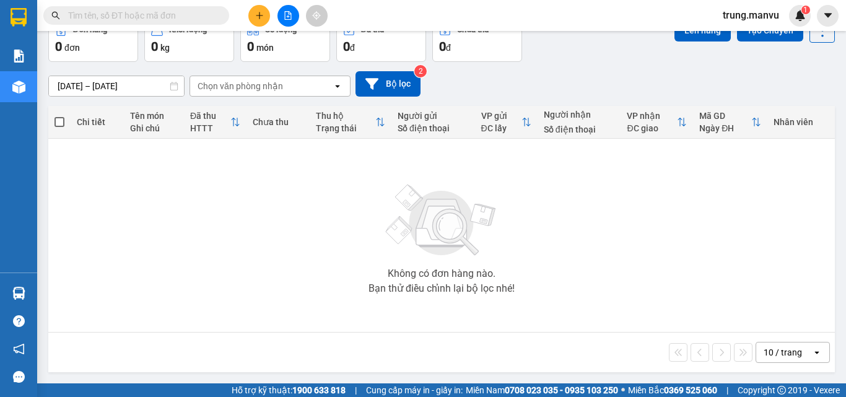
click at [192, 17] on input "text" at bounding box center [141, 16] width 146 height 14
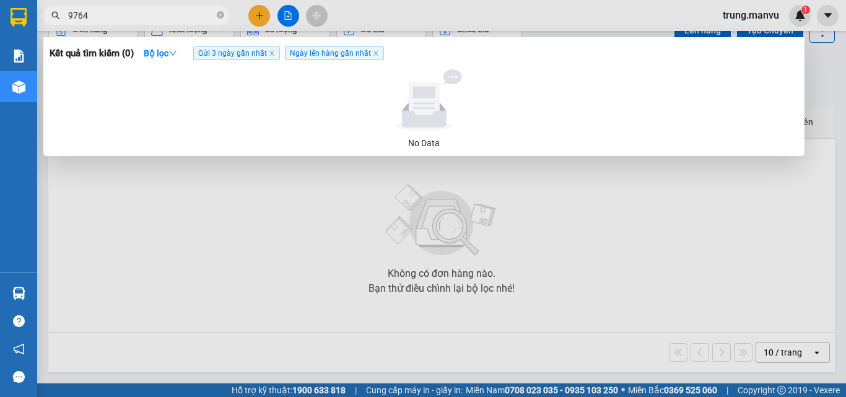
click at [77, 14] on input "9764" at bounding box center [141, 16] width 146 height 14
click at [77, 14] on input "964" at bounding box center [141, 16] width 146 height 14
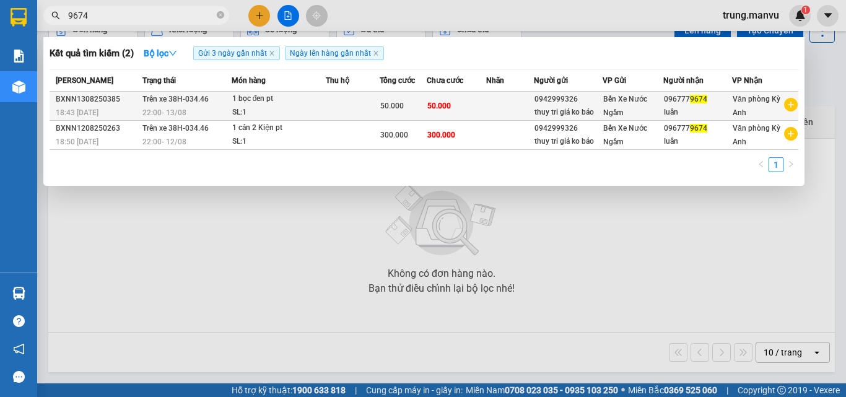
type input "9674"
click at [671, 109] on div "luân" at bounding box center [698, 112] width 68 height 13
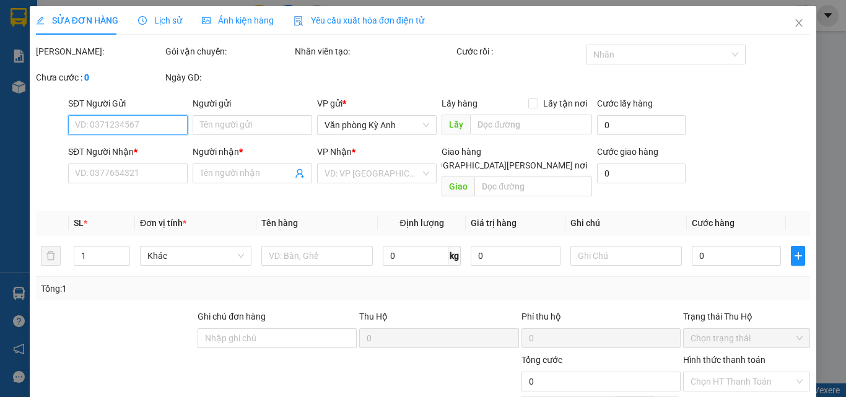
type input "0942999326"
type input "thuy tri giá ko báo"
type input "0967779674"
type input "luân"
type input "50.000"
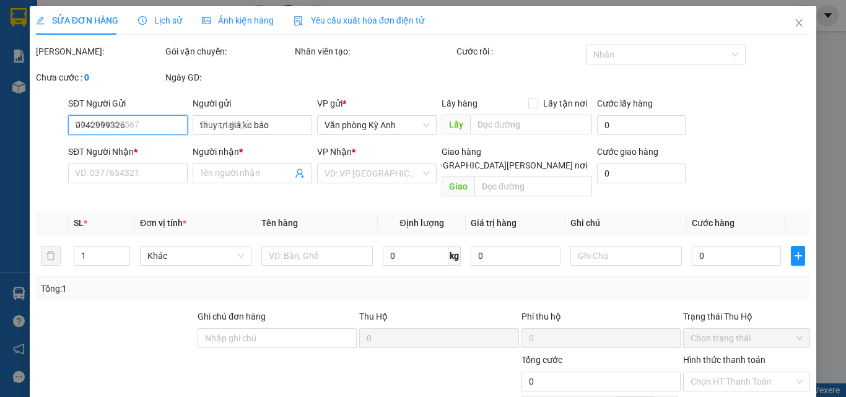
type input "50.000"
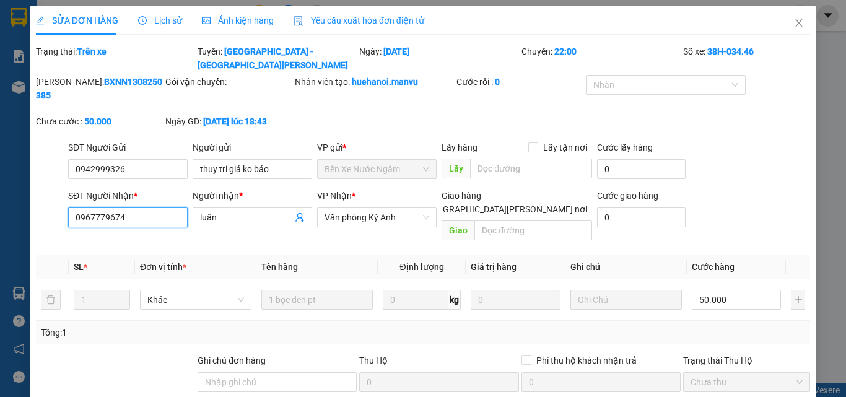
click at [139, 207] on input "0967779674" at bounding box center [128, 217] width 120 height 20
click at [794, 25] on icon "close" at bounding box center [799, 23] width 10 height 10
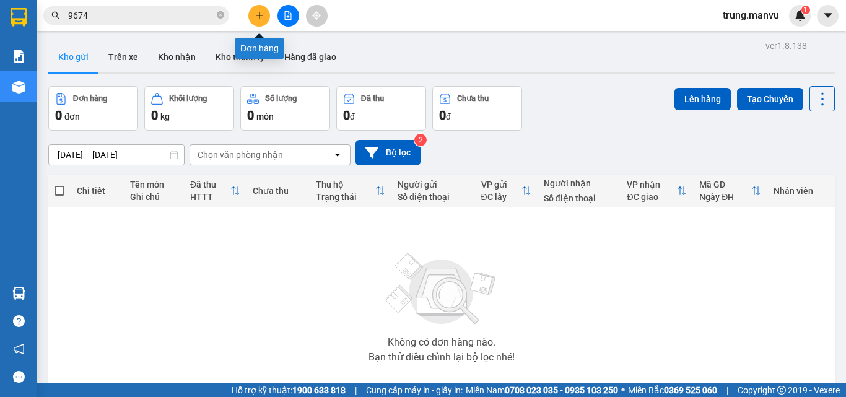
click at [263, 11] on icon "plus" at bounding box center [259, 15] width 9 height 9
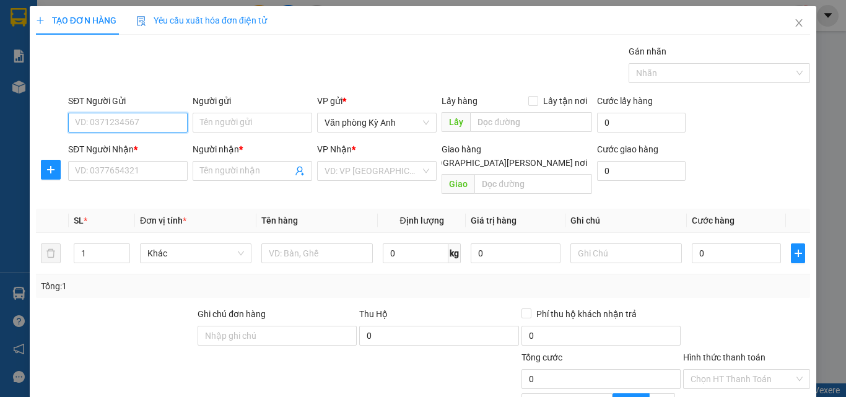
paste input "0967779674"
type input "0967779674"
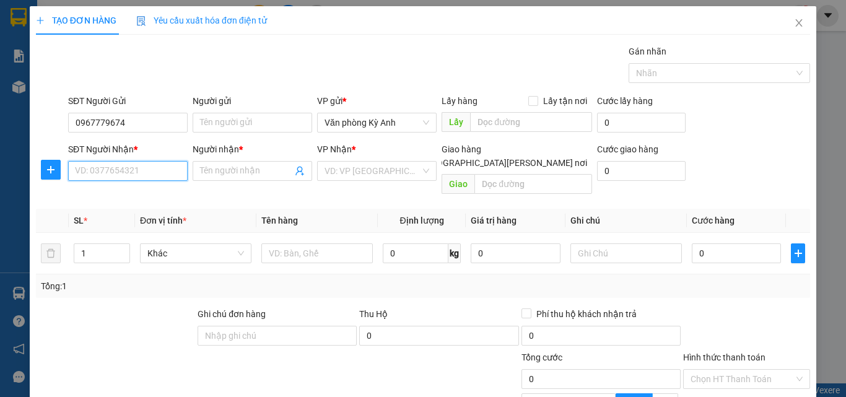
click at [129, 174] on input "SĐT Người Nhận *" at bounding box center [128, 171] width 120 height 20
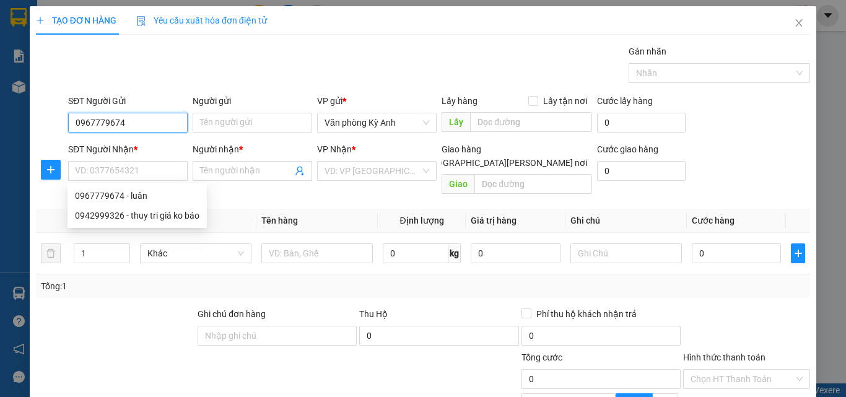
click at [147, 125] on input "0967779674" at bounding box center [128, 123] width 120 height 20
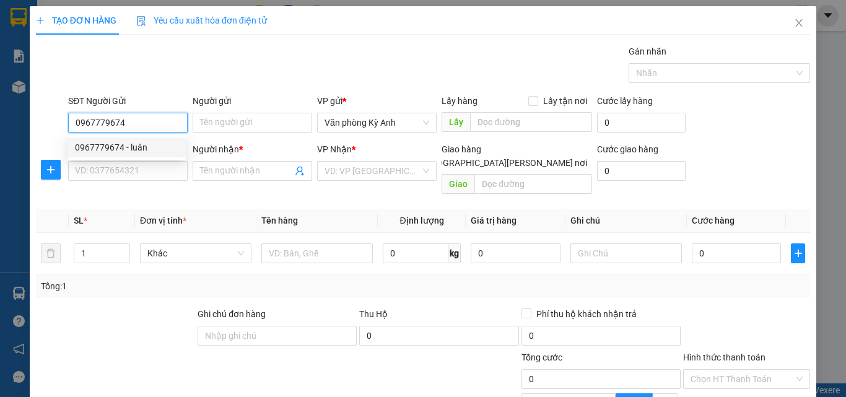
click at [143, 142] on div "0967779674 - luân" at bounding box center [126, 148] width 103 height 14
type input "luân"
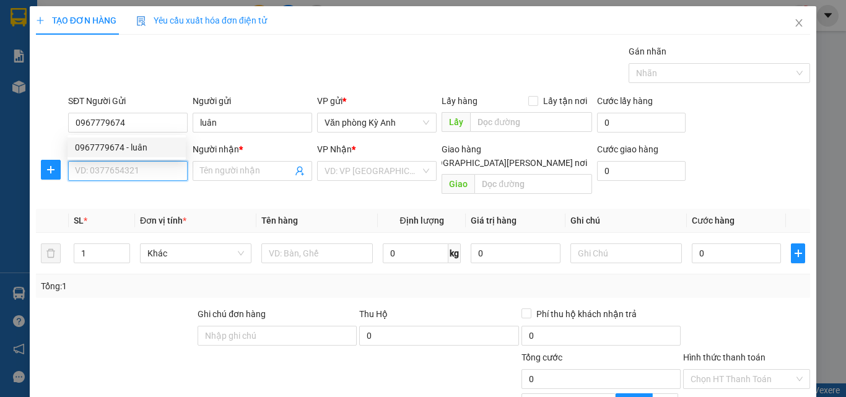
click at [131, 169] on input "SĐT Người Nhận *" at bounding box center [128, 171] width 120 height 20
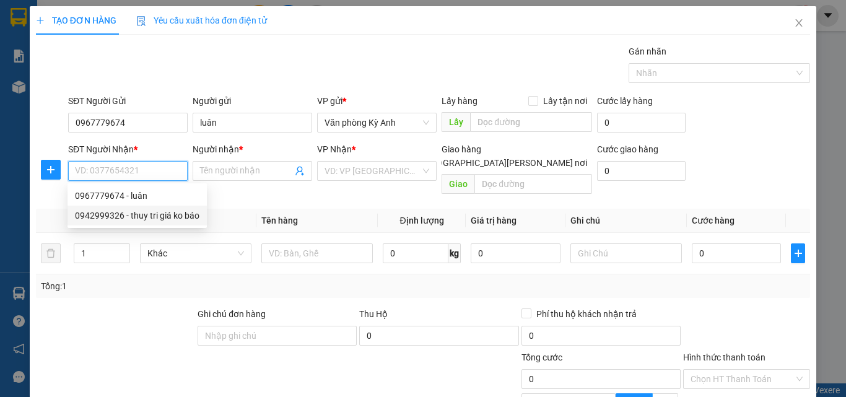
click at [135, 213] on div "0942999326 - thuy tri giá ko báo" at bounding box center [137, 216] width 124 height 14
type input "0942999326"
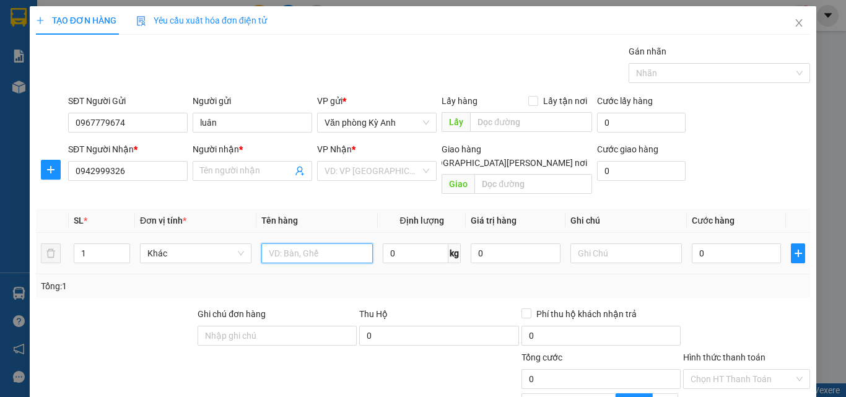
type input "thuy tri giá ko báo"
click at [302, 243] on input "text" at bounding box center [316, 253] width 111 height 20
type input "1 thung"
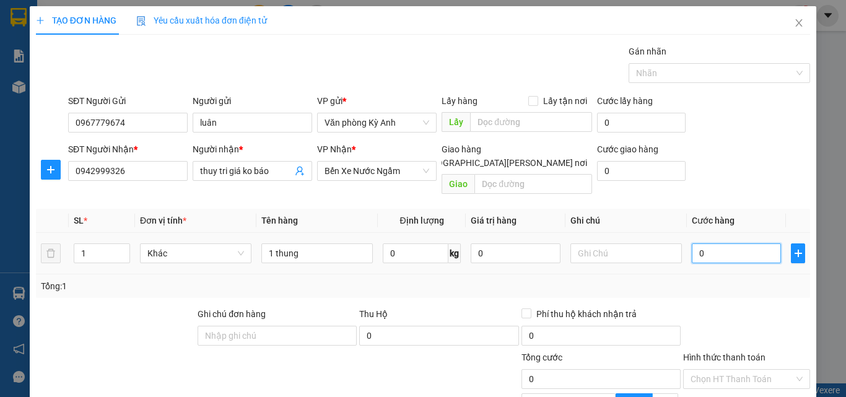
click at [716, 243] on input "0" at bounding box center [736, 253] width 89 height 20
type input "5"
type input "50"
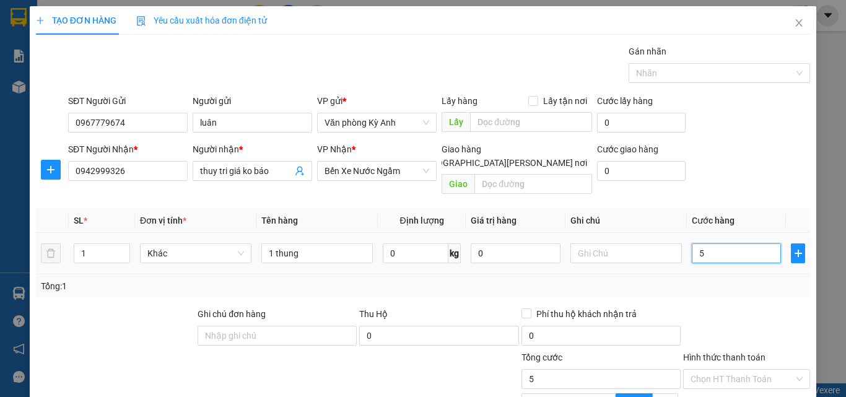
type input "50"
type input "500"
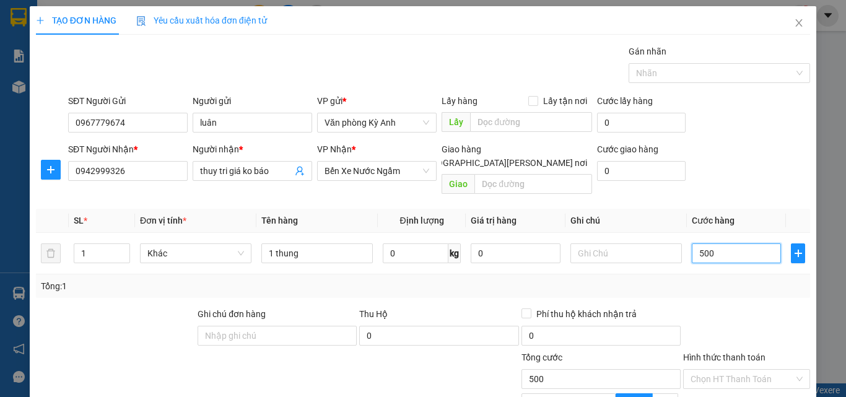
type input "5.000"
type input "50.000"
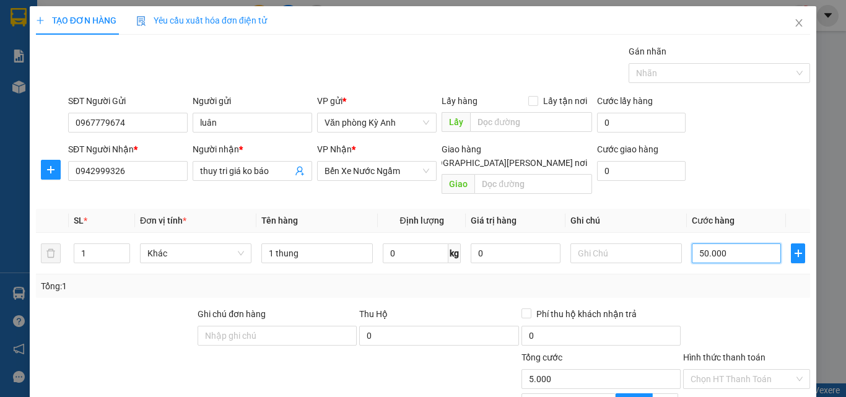
type input "50.000"
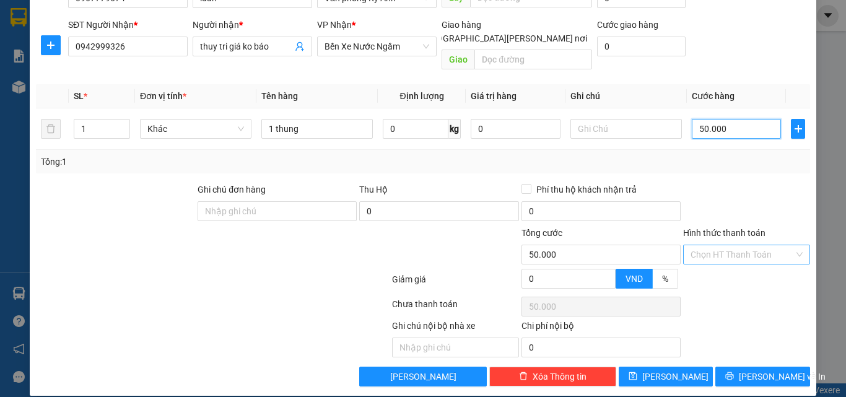
type input "50.000"
click at [731, 245] on input "Hình thức thanh toán" at bounding box center [742, 254] width 103 height 19
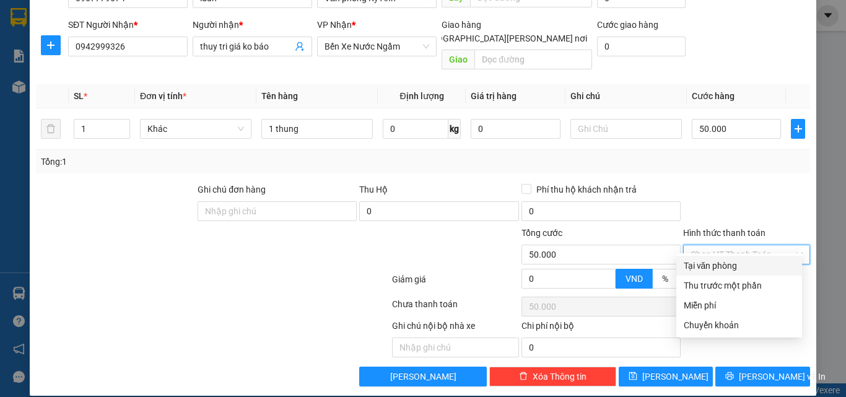
click at [710, 260] on div "Tại văn phòng" at bounding box center [739, 266] width 111 height 14
type input "0"
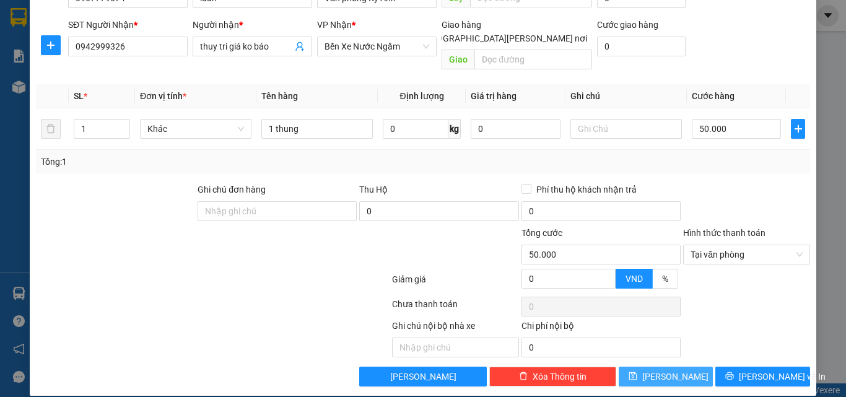
click at [676, 367] on button "Lưu" at bounding box center [666, 377] width 95 height 20
type input "0"
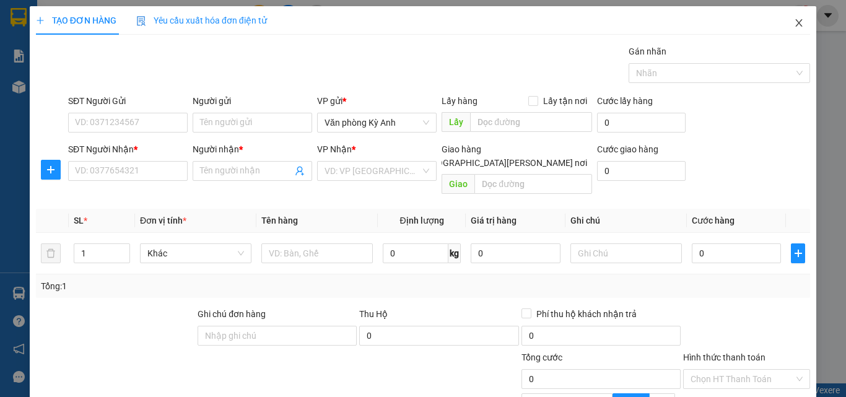
click at [794, 20] on icon "close" at bounding box center [799, 23] width 10 height 10
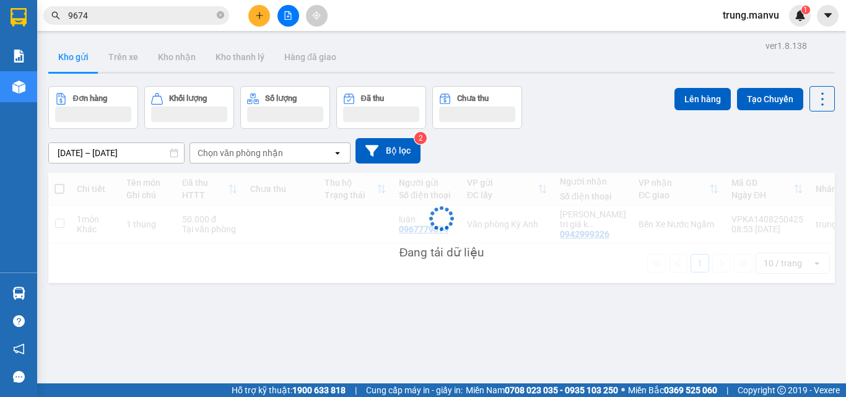
click at [151, 18] on input "9674" at bounding box center [141, 16] width 146 height 14
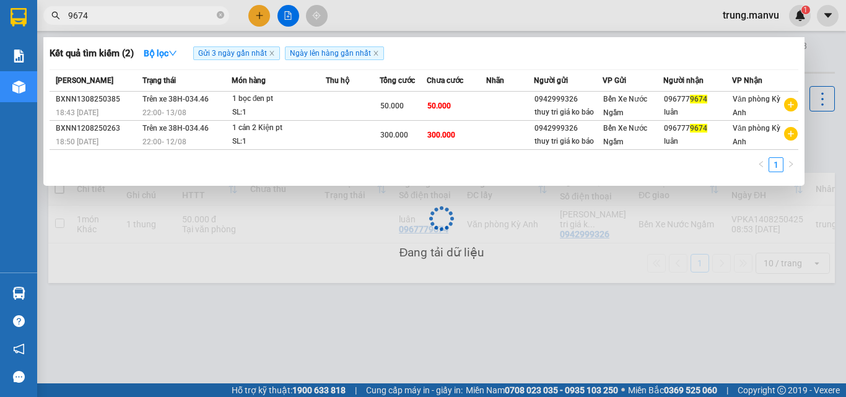
click at [151, 18] on input "9674" at bounding box center [141, 16] width 146 height 14
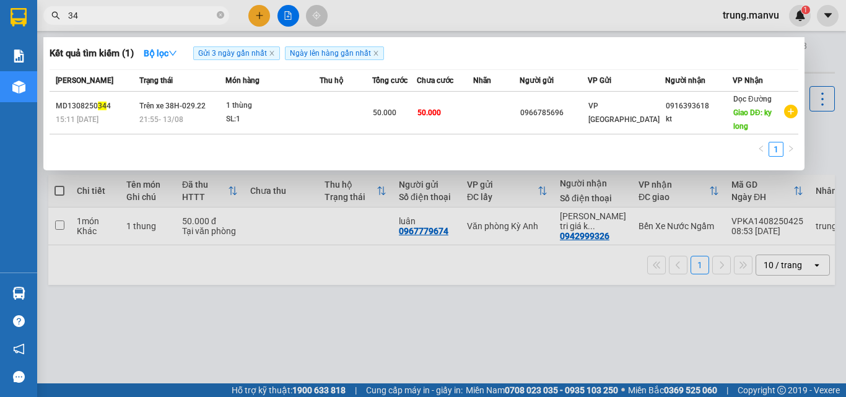
type input "3"
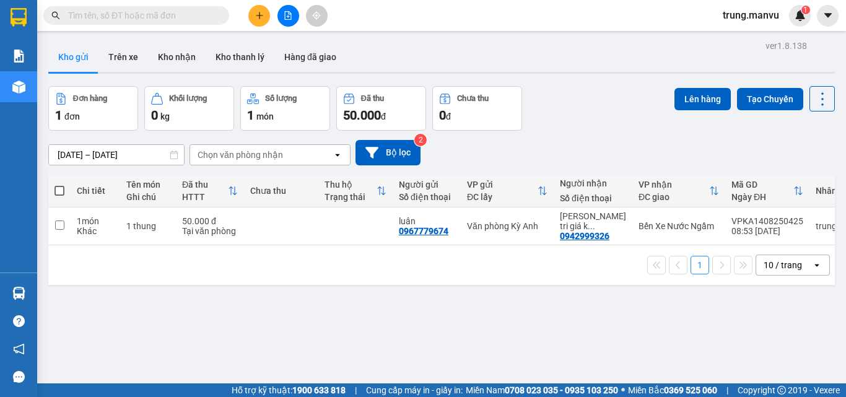
click at [268, 24] on div at bounding box center [288, 16] width 93 height 22
click at [260, 18] on icon "plus" at bounding box center [259, 15] width 1 height 7
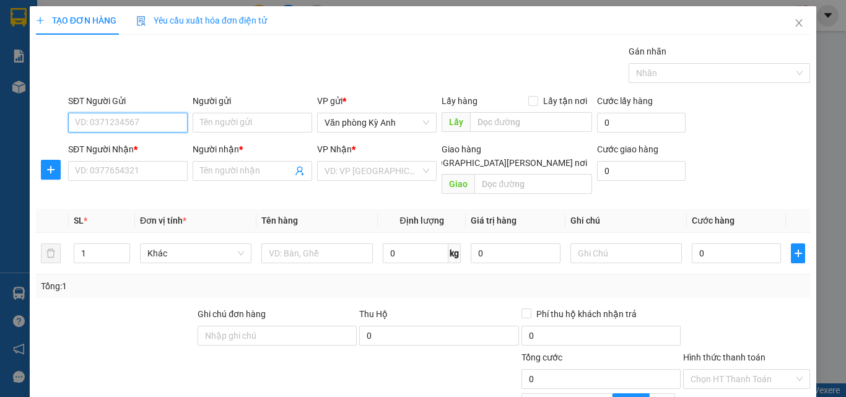
click at [136, 118] on input "SĐT Người Gửi" at bounding box center [128, 123] width 120 height 20
type input "0368403323"
drag, startPoint x: 144, startPoint y: 141, endPoint x: 135, endPoint y: 155, distance: 16.7
click at [144, 141] on div "0368403323 - kt" at bounding box center [126, 148] width 103 height 14
type input "kt"
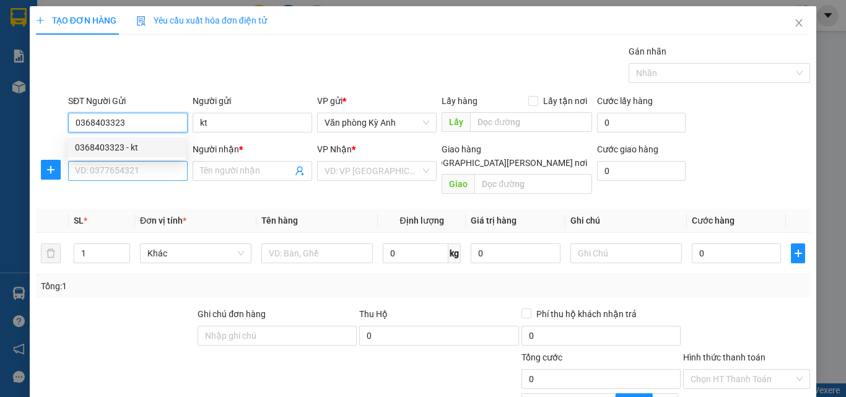
type input "0368403323"
click at [128, 165] on input "SĐT Người Nhận *" at bounding box center [128, 171] width 120 height 20
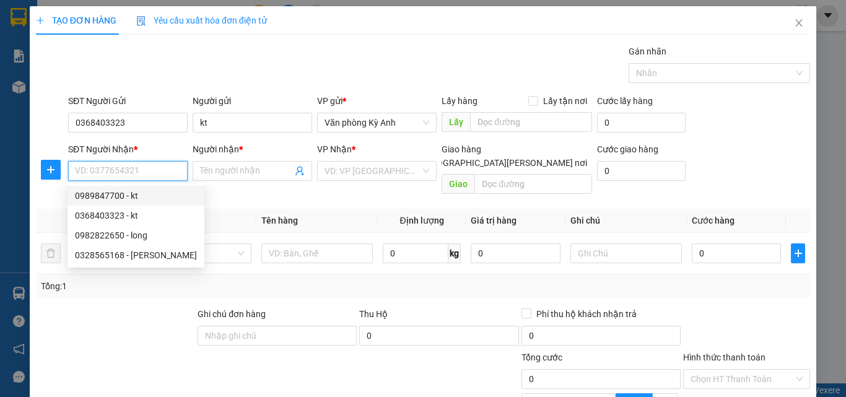
click at [175, 194] on div "0989847700 - kt" at bounding box center [136, 196] width 122 height 14
type input "0989847700"
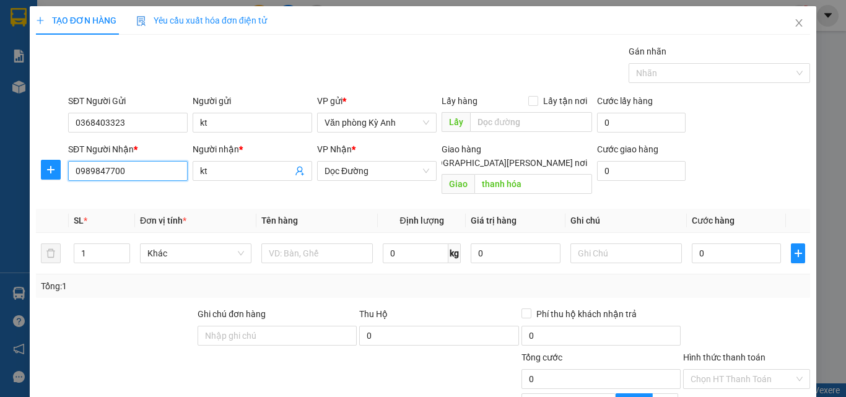
type input "kt"
type input "thanh hóa"
click at [336, 243] on input "text" at bounding box center [316, 253] width 111 height 20
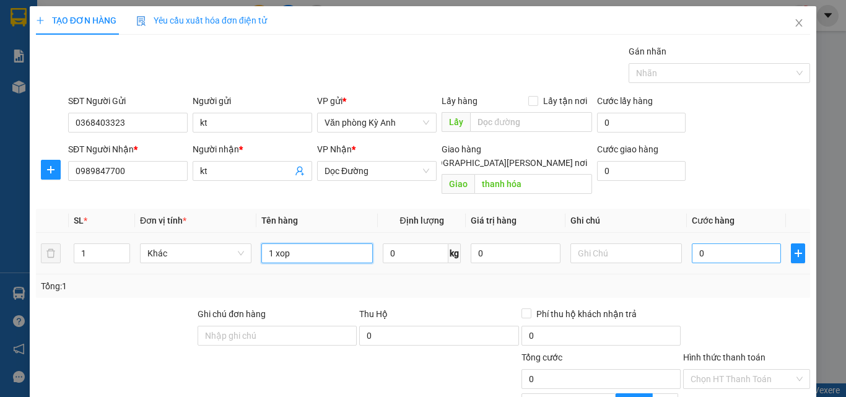
type input "1 xop"
click at [729, 246] on input "0" at bounding box center [736, 253] width 89 height 20
type input "5"
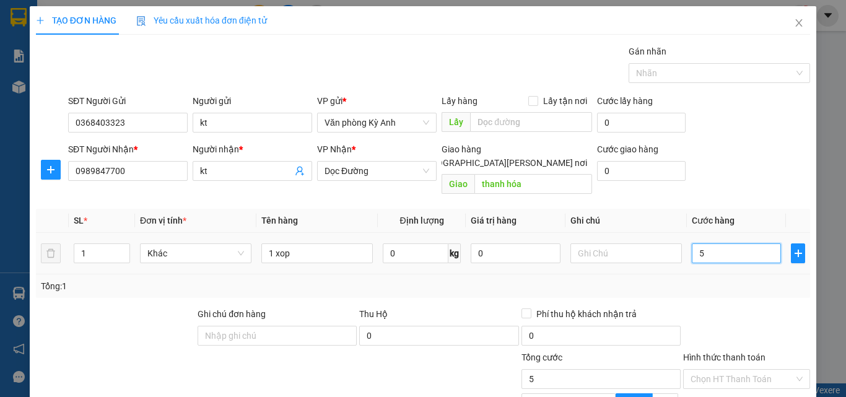
type input "50"
type input "500"
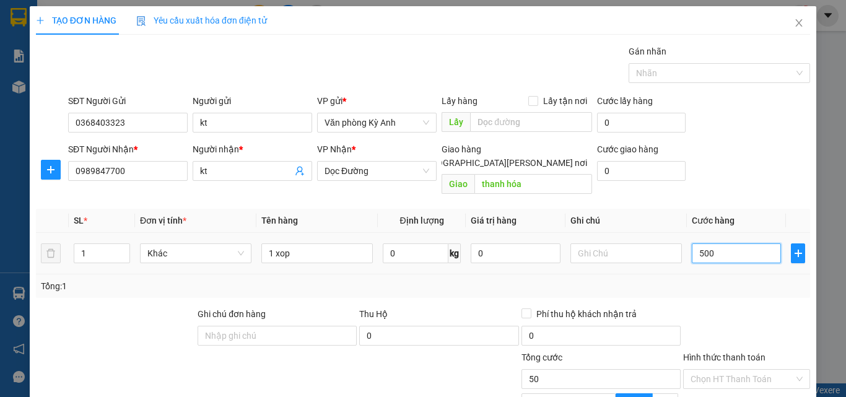
type input "500"
type input "5.000"
type input "50.000"
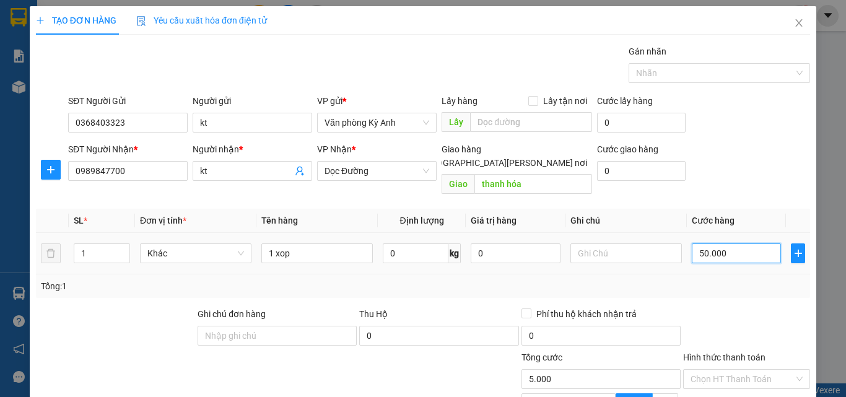
type input "50.000"
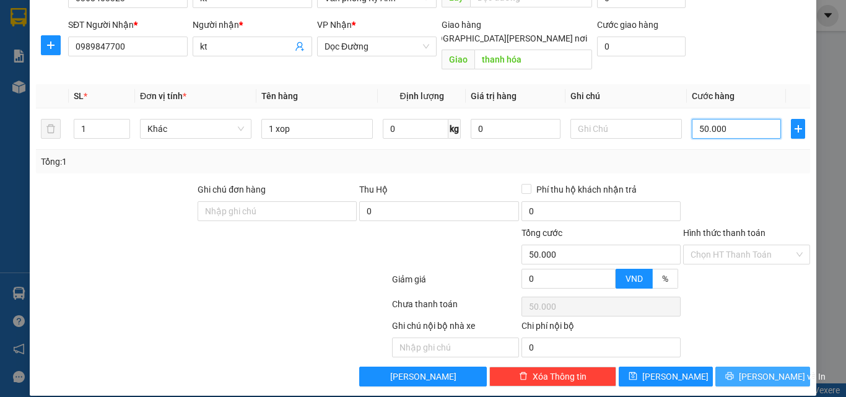
type input "50.000"
click at [762, 370] on span "Lưu và In" at bounding box center [782, 377] width 87 height 14
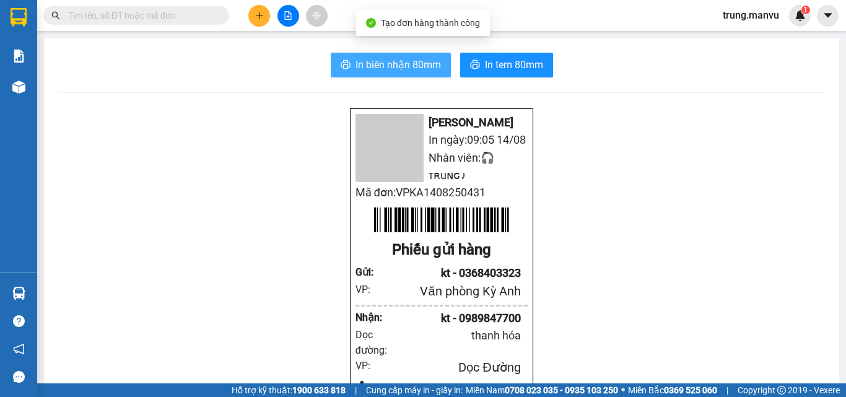
click at [341, 63] on icon "printer" at bounding box center [346, 64] width 10 height 10
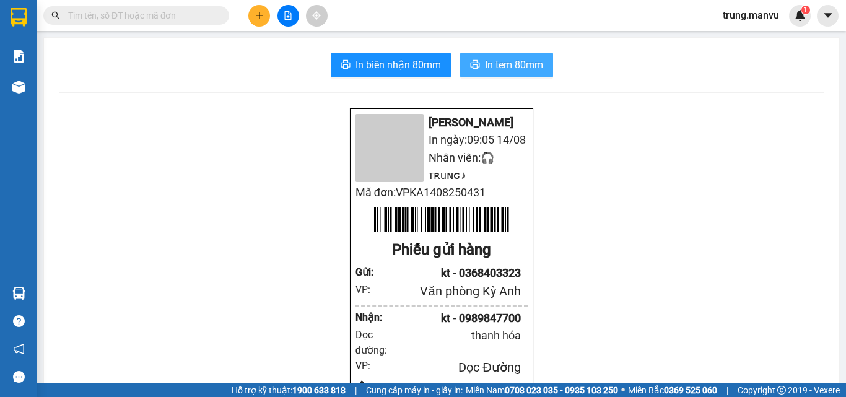
click at [508, 67] on span "In tem 80mm" at bounding box center [514, 64] width 58 height 15
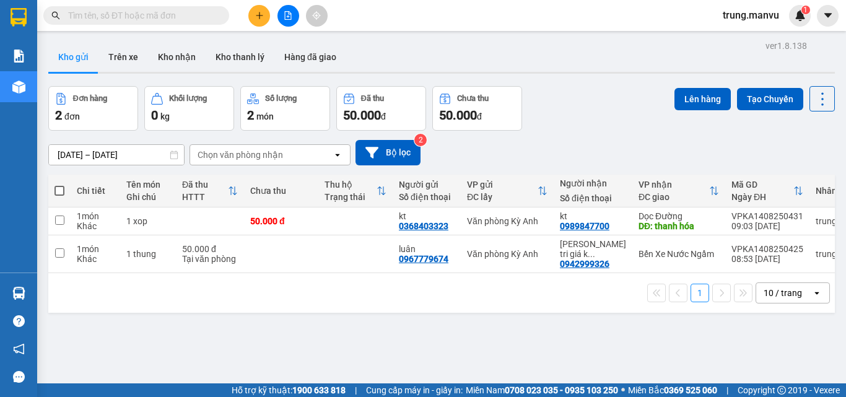
click at [165, 11] on input "text" at bounding box center [141, 16] width 146 height 14
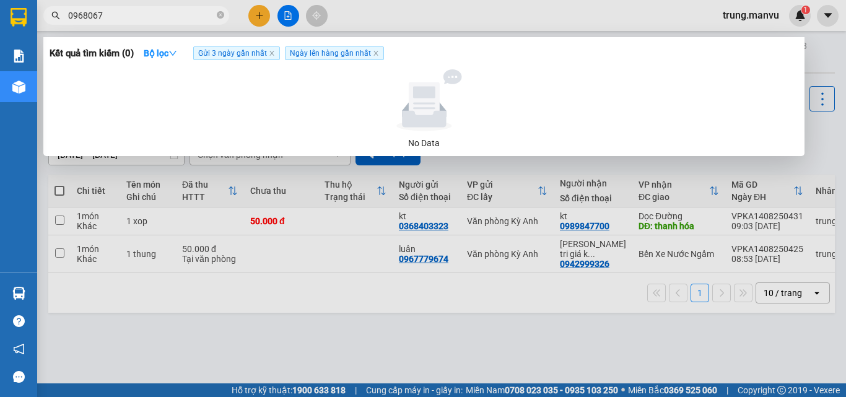
type input "0968067"
drag, startPoint x: 325, startPoint y: 323, endPoint x: 315, endPoint y: 323, distance: 9.3
click at [323, 323] on div at bounding box center [423, 198] width 846 height 397
